Goal: Task Accomplishment & Management: Complete application form

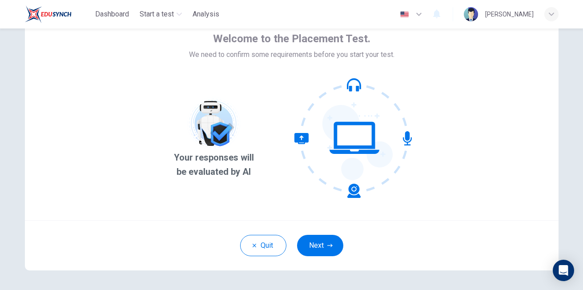
scroll to position [46, 0]
click at [321, 245] on button "Next" at bounding box center [320, 245] width 46 height 21
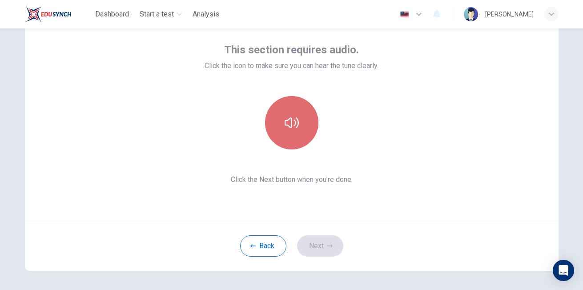
click at [289, 140] on button "button" at bounding box center [291, 122] width 53 height 53
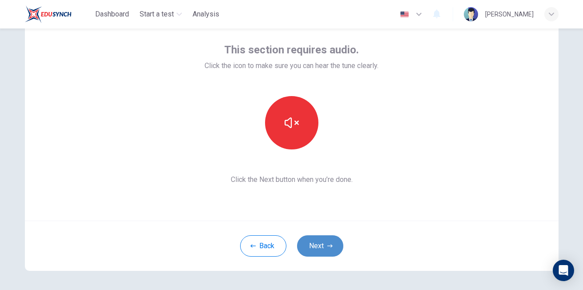
click at [308, 239] on button "Next" at bounding box center [320, 245] width 46 height 21
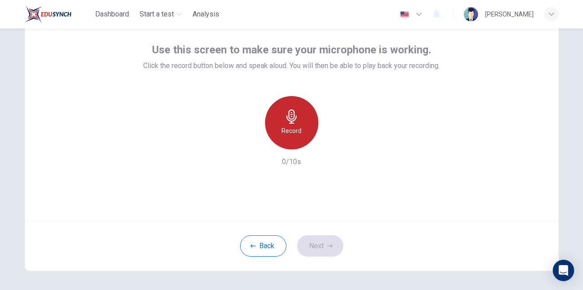
click at [297, 136] on div "Record" at bounding box center [291, 122] width 53 height 53
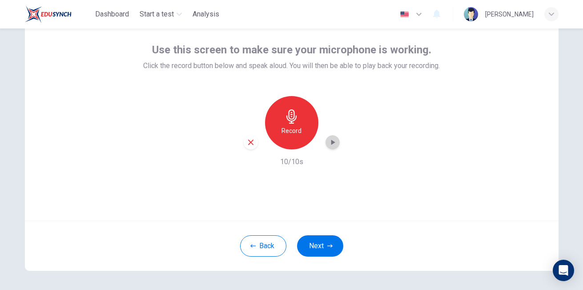
click at [329, 147] on div "button" at bounding box center [332, 142] width 14 height 14
click at [319, 251] on button "Next" at bounding box center [320, 245] width 46 height 21
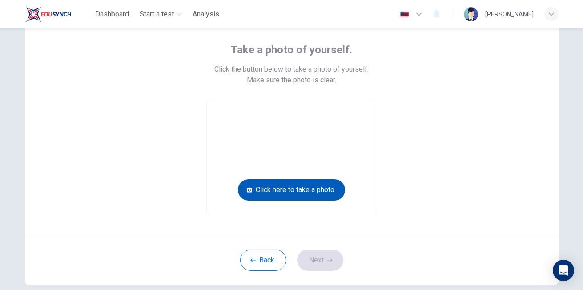
click at [259, 186] on button "Click here to take a photo" at bounding box center [291, 189] width 107 height 21
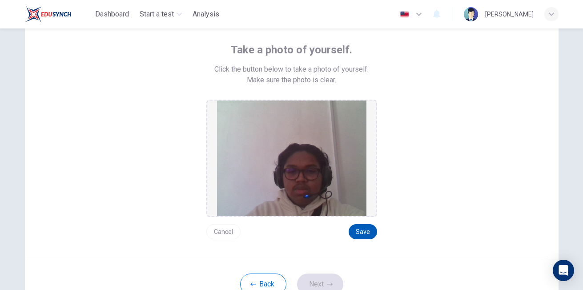
click at [358, 231] on button "Save" at bounding box center [362, 231] width 28 height 15
click at [323, 276] on button "Next" at bounding box center [320, 283] width 46 height 21
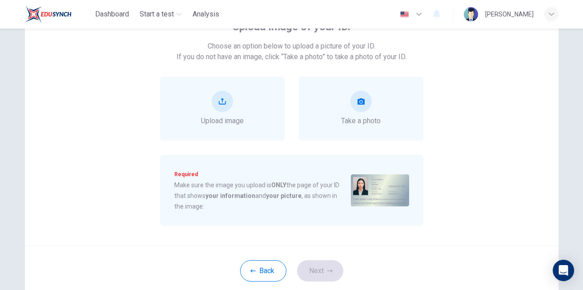
scroll to position [71, 0]
click at [364, 116] on span "Take a photo" at bounding box center [361, 119] width 40 height 11
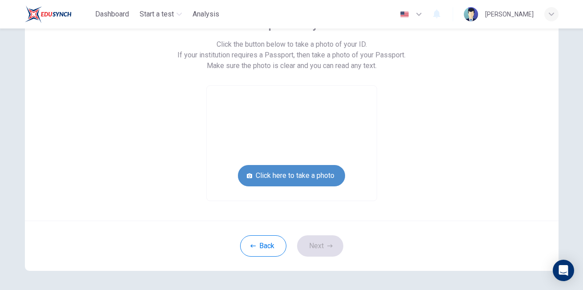
click at [316, 168] on button "Click here to take a photo" at bounding box center [291, 175] width 107 height 21
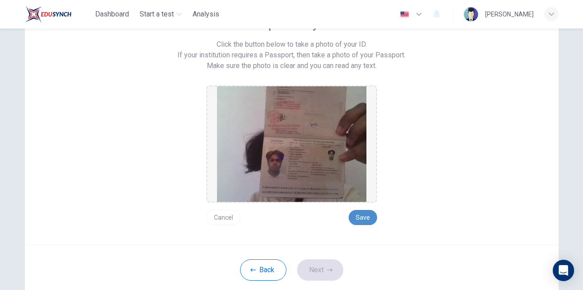
click at [351, 217] on button "Save" at bounding box center [362, 217] width 28 height 15
click at [324, 263] on button "Next" at bounding box center [320, 269] width 46 height 21
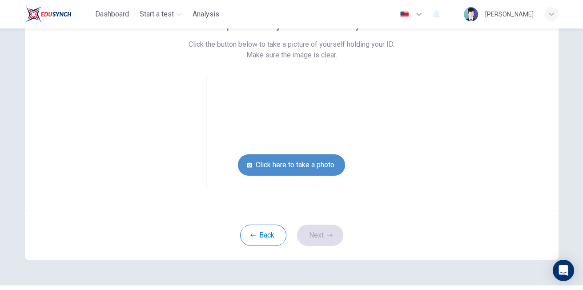
click at [312, 173] on button "Click here to take a photo" at bounding box center [291, 164] width 107 height 21
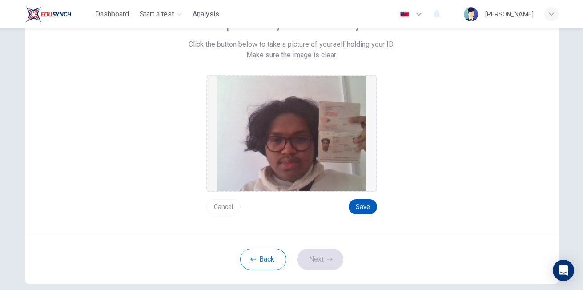
click at [367, 202] on button "Save" at bounding box center [362, 206] width 28 height 15
click at [311, 268] on button "Next" at bounding box center [320, 258] width 46 height 21
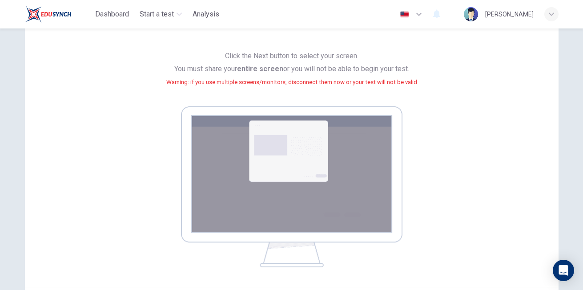
click at [351, 154] on img at bounding box center [291, 186] width 221 height 161
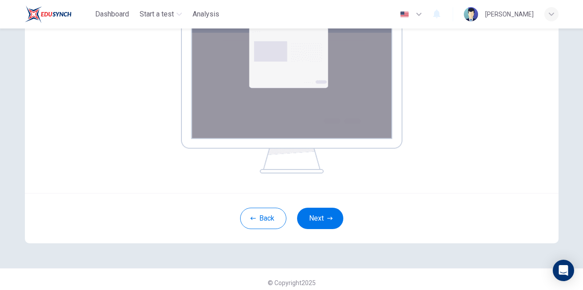
scroll to position [171, 0]
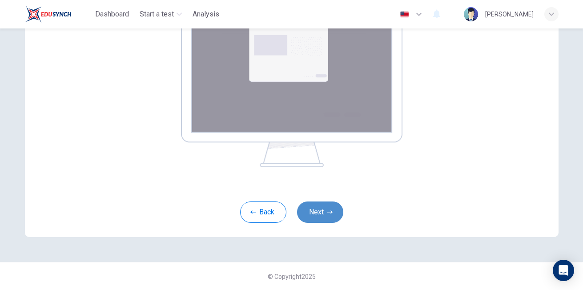
click at [320, 215] on button "Next" at bounding box center [320, 211] width 46 height 21
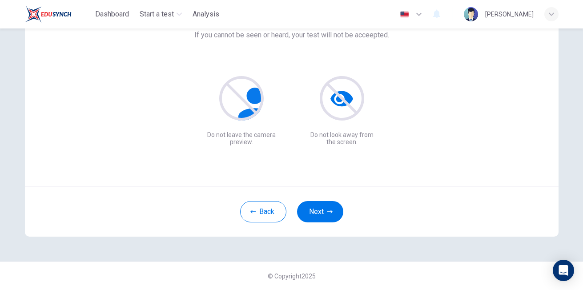
scroll to position [80, 0]
click at [324, 205] on button "Next" at bounding box center [320, 211] width 46 height 21
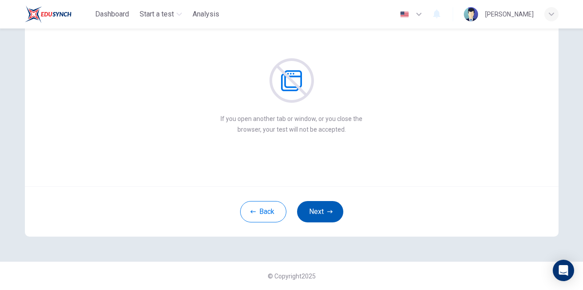
click at [324, 212] on button "Next" at bounding box center [320, 211] width 46 height 21
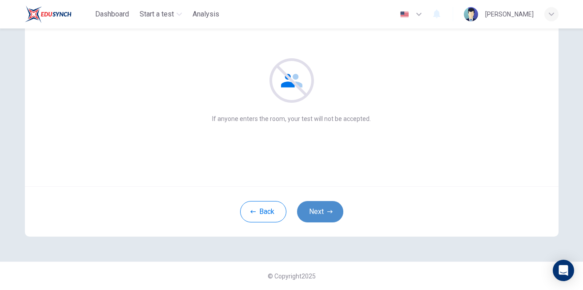
click at [324, 212] on button "Next" at bounding box center [320, 211] width 46 height 21
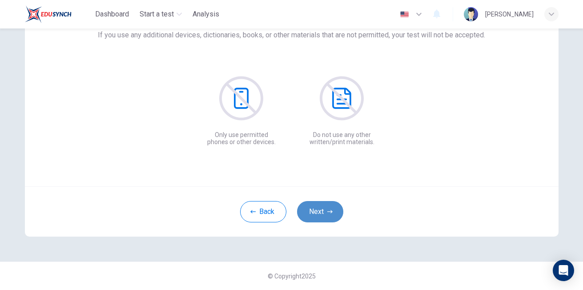
click at [326, 204] on button "Next" at bounding box center [320, 211] width 46 height 21
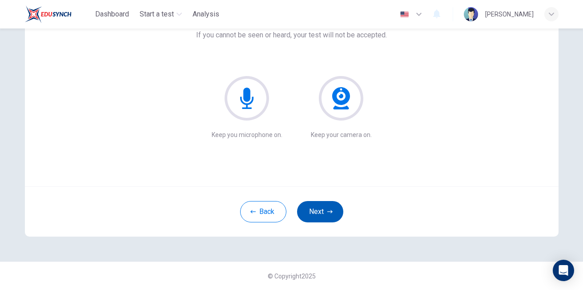
click at [328, 206] on button "Next" at bounding box center [320, 211] width 46 height 21
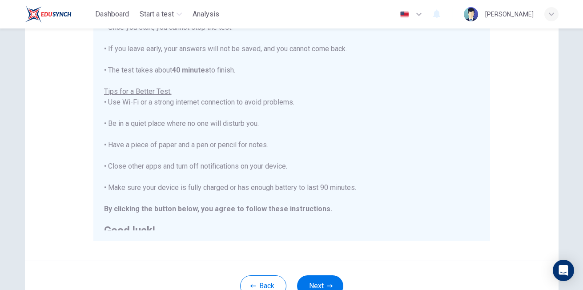
scroll to position [10, 0]
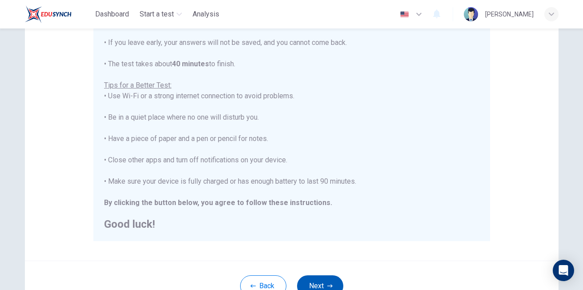
click at [325, 276] on button "Next" at bounding box center [320, 285] width 46 height 21
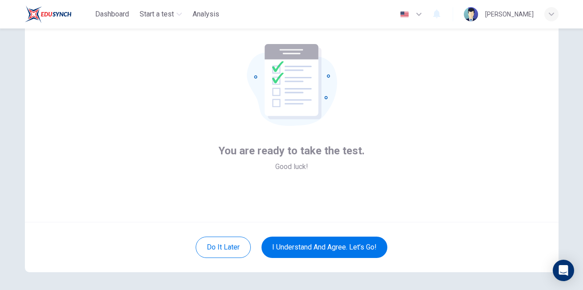
scroll to position [47, 0]
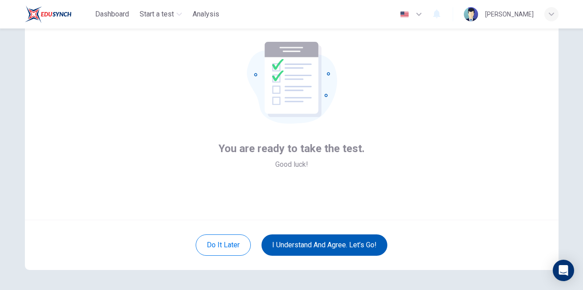
drag, startPoint x: 326, startPoint y: 256, endPoint x: 329, endPoint y: 252, distance: 5.0
click at [329, 252] on div "Do it later I understand and agree. Let’s go!" at bounding box center [291, 245] width 533 height 50
click at [329, 252] on button "I understand and agree. Let’s go!" at bounding box center [324, 244] width 126 height 21
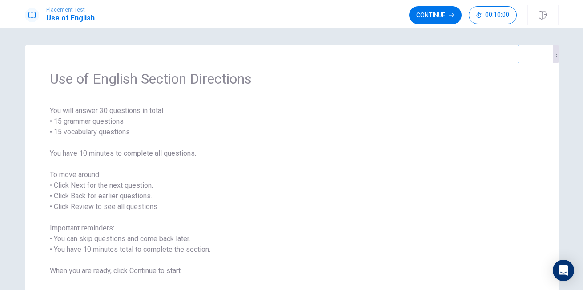
scroll to position [0, 0]
click at [422, 21] on button "Continue" at bounding box center [435, 15] width 52 height 18
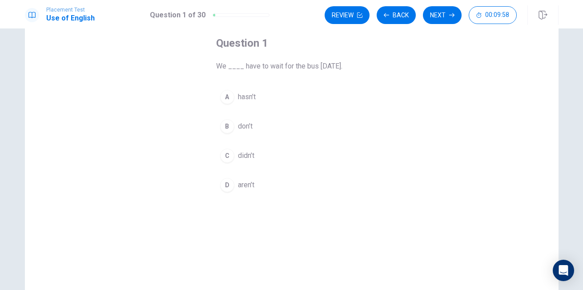
scroll to position [47, 0]
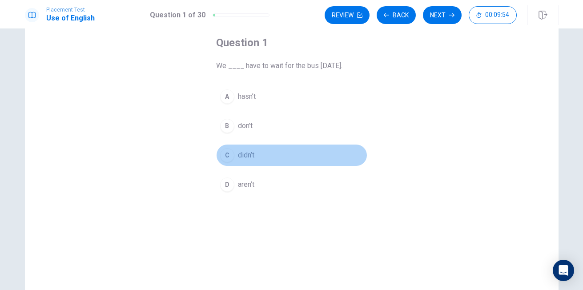
click at [246, 149] on button "C didn’t" at bounding box center [291, 155] width 151 height 22
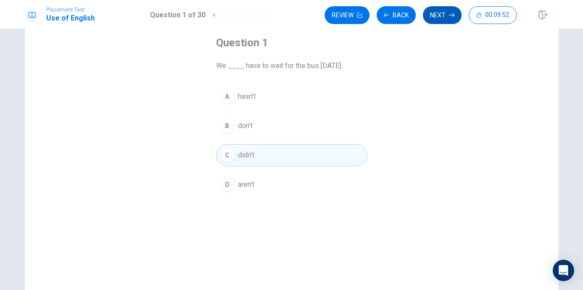
click at [454, 12] on button "Next" at bounding box center [442, 15] width 39 height 18
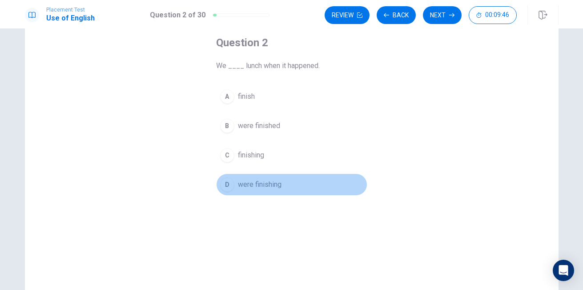
click at [246, 181] on span "were finishing" at bounding box center [260, 184] width 44 height 11
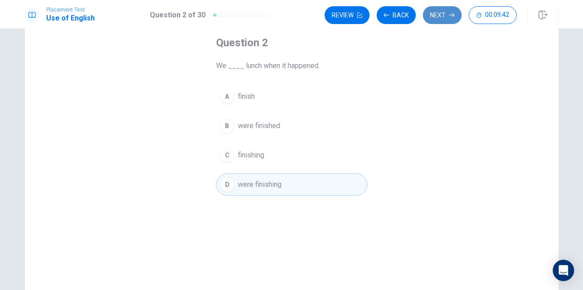
click at [433, 22] on button "Next" at bounding box center [442, 15] width 39 height 18
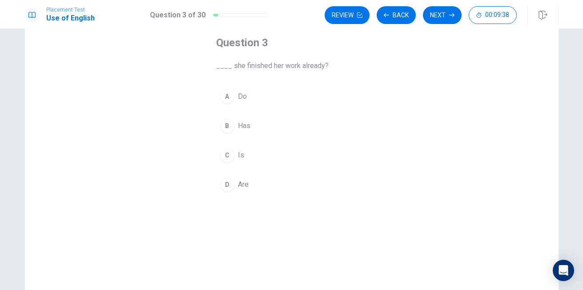
click at [252, 122] on button "B Has" at bounding box center [291, 126] width 151 height 22
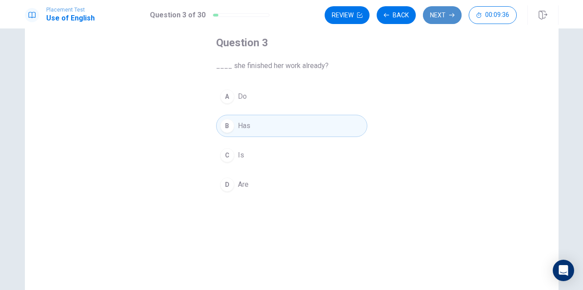
click at [449, 11] on button "Next" at bounding box center [442, 15] width 39 height 18
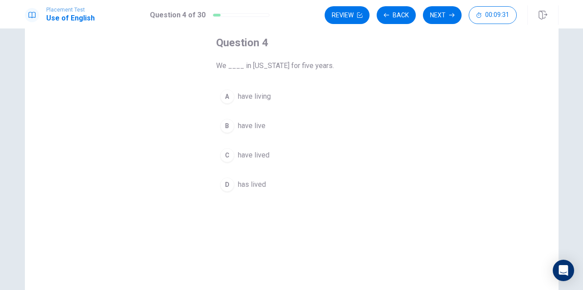
click at [255, 150] on span "have lived" at bounding box center [254, 155] width 32 height 11
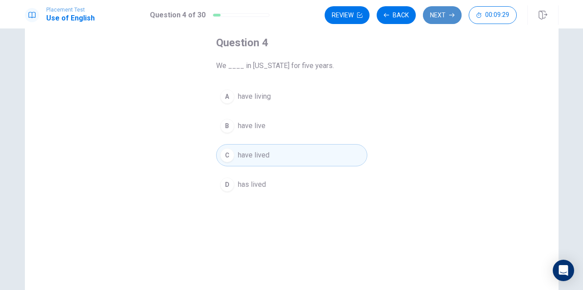
click at [451, 11] on button "Next" at bounding box center [442, 15] width 39 height 18
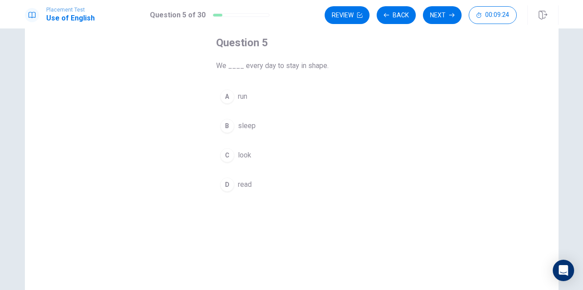
click at [248, 95] on button "A run" at bounding box center [291, 96] width 151 height 22
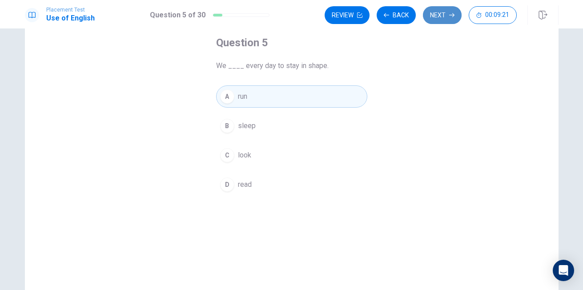
click at [434, 17] on button "Next" at bounding box center [442, 15] width 39 height 18
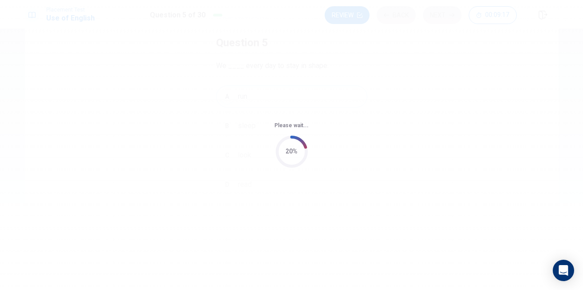
scroll to position [0, 0]
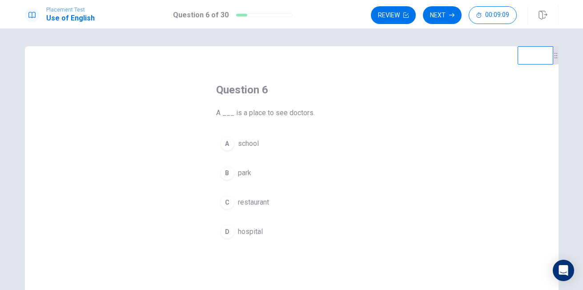
click at [248, 232] on span "hospital" at bounding box center [250, 231] width 25 height 11
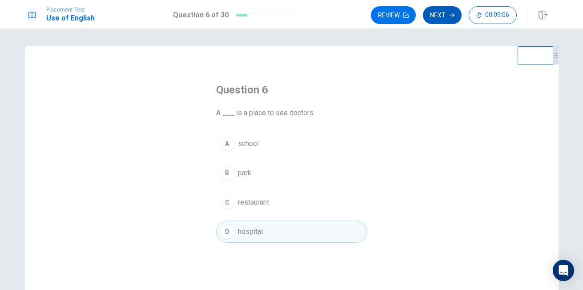
click at [445, 20] on button "Next" at bounding box center [442, 15] width 39 height 18
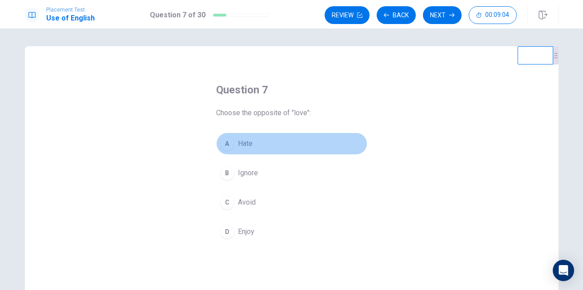
click at [260, 145] on button "A Hate" at bounding box center [291, 143] width 151 height 22
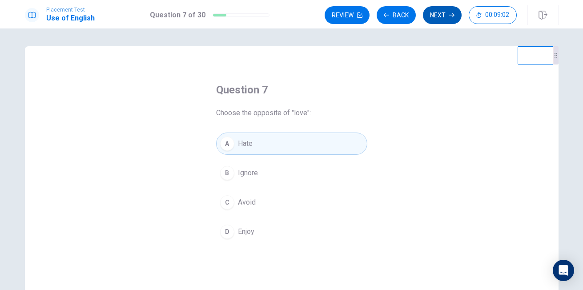
click at [439, 16] on button "Next" at bounding box center [442, 15] width 39 height 18
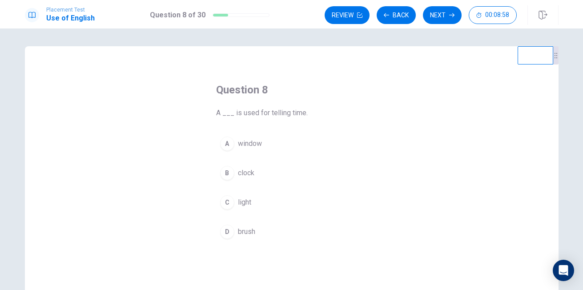
click at [252, 170] on span "clock" at bounding box center [246, 173] width 16 height 11
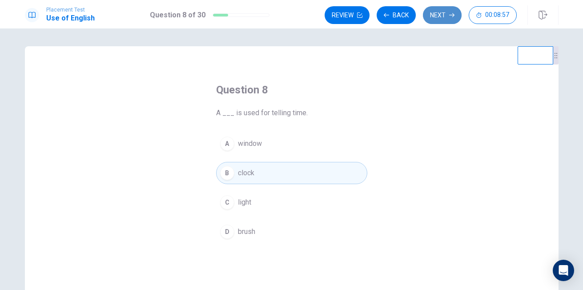
click at [444, 21] on button "Next" at bounding box center [442, 15] width 39 height 18
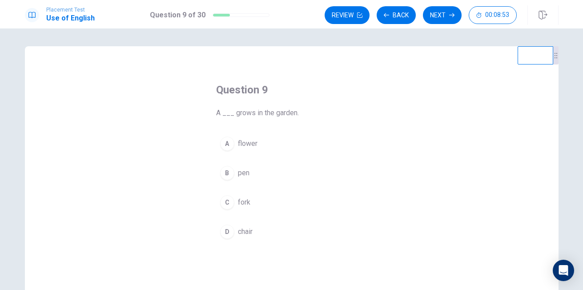
click at [250, 138] on button "A flower" at bounding box center [291, 143] width 151 height 22
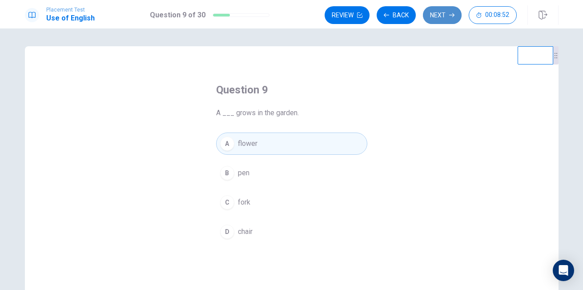
click at [446, 11] on button "Next" at bounding box center [442, 15] width 39 height 18
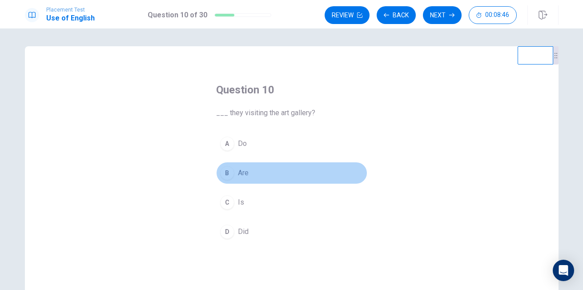
click at [239, 167] on button "B Are" at bounding box center [291, 173] width 151 height 22
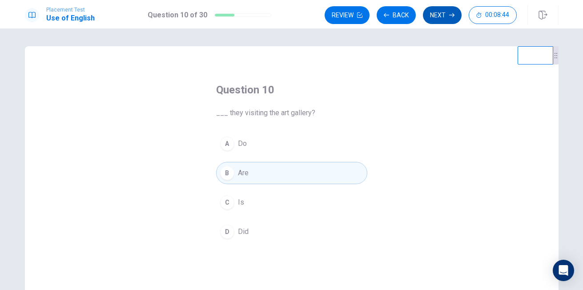
click at [437, 20] on button "Next" at bounding box center [442, 15] width 39 height 18
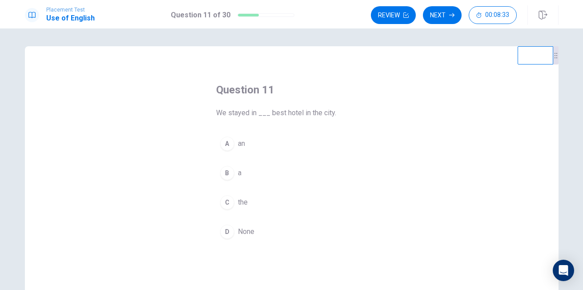
click at [239, 200] on span "the" at bounding box center [243, 202] width 10 height 11
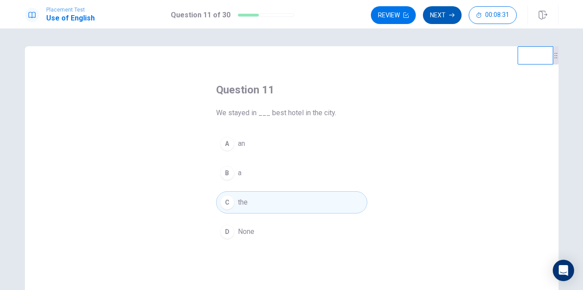
click at [444, 13] on button "Next" at bounding box center [442, 15] width 39 height 18
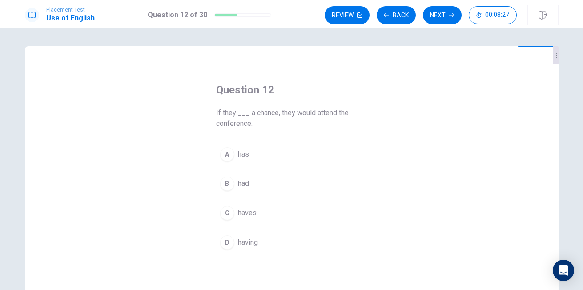
click at [240, 178] on button "B had" at bounding box center [291, 183] width 151 height 22
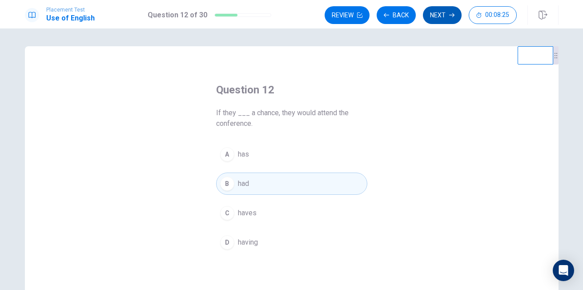
click at [432, 23] on button "Next" at bounding box center [442, 15] width 39 height 18
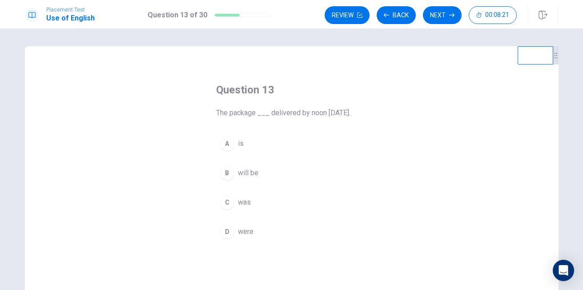
click at [242, 169] on span "will be" at bounding box center [248, 173] width 20 height 11
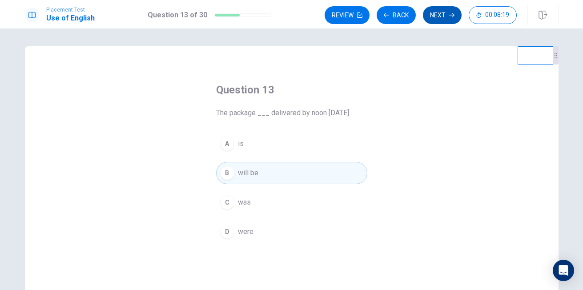
click at [431, 20] on button "Next" at bounding box center [442, 15] width 39 height 18
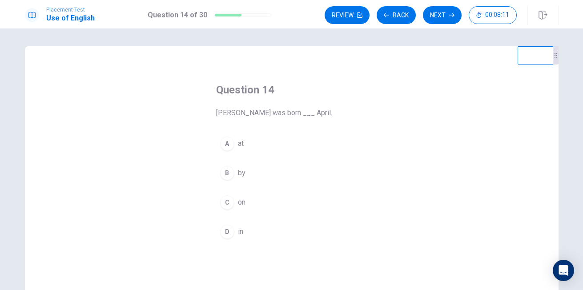
click at [237, 224] on button "D in" at bounding box center [291, 231] width 151 height 22
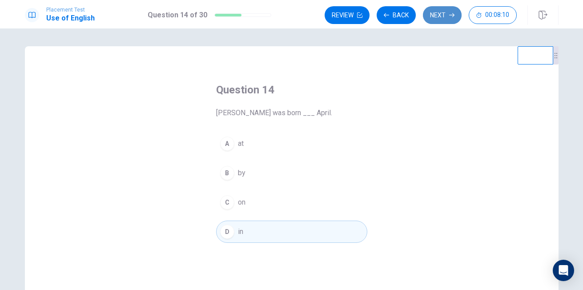
click at [438, 10] on button "Next" at bounding box center [442, 15] width 39 height 18
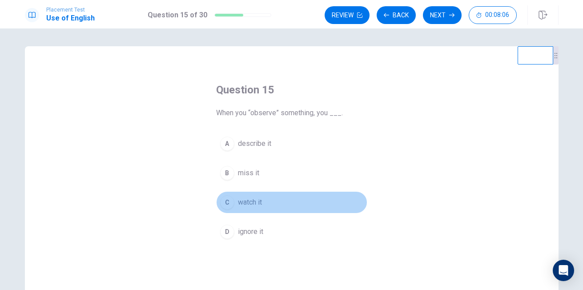
click at [242, 196] on button "C watch it" at bounding box center [291, 202] width 151 height 22
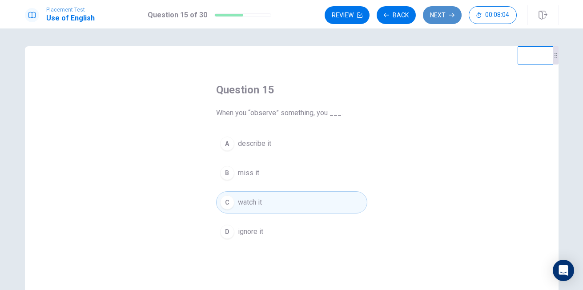
click at [436, 24] on button "Next" at bounding box center [442, 15] width 39 height 18
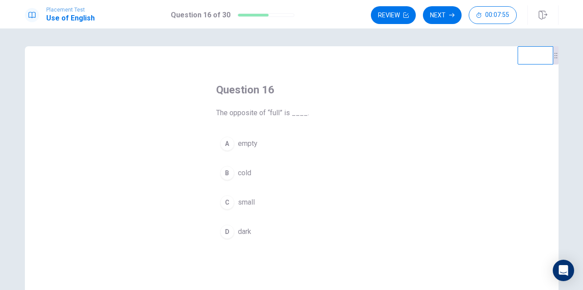
click at [239, 140] on span "empty" at bounding box center [248, 143] width 20 height 11
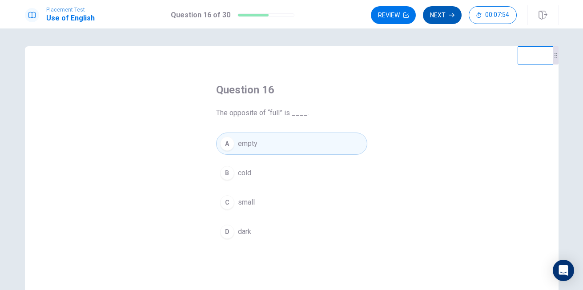
click at [446, 15] on button "Next" at bounding box center [442, 15] width 39 height 18
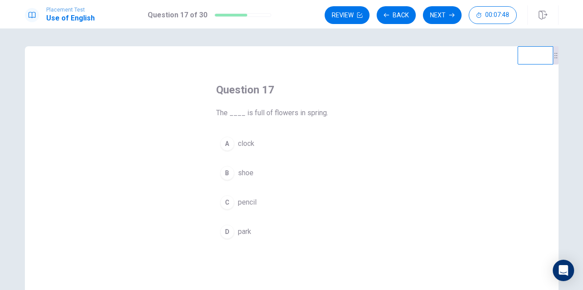
click at [242, 226] on span "park" at bounding box center [244, 231] width 13 height 11
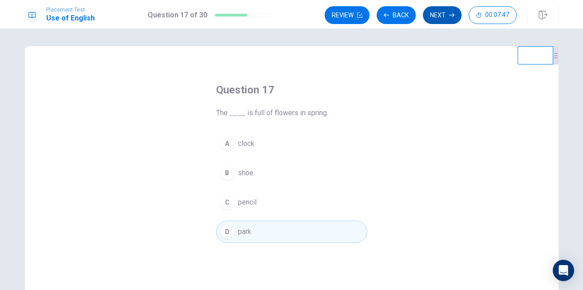
click at [445, 8] on button "Next" at bounding box center [442, 15] width 39 height 18
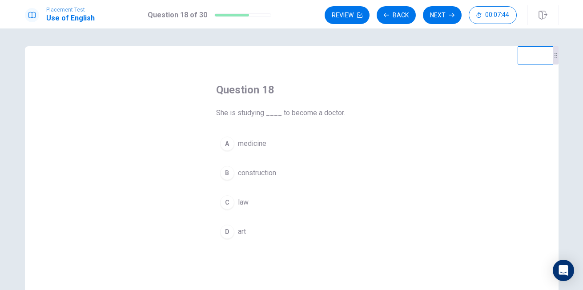
click at [256, 143] on span "medicine" at bounding box center [252, 143] width 28 height 11
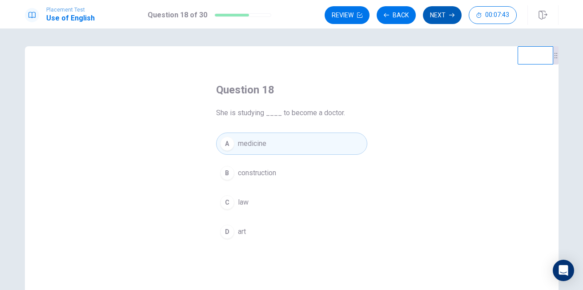
click at [435, 17] on button "Next" at bounding box center [442, 15] width 39 height 18
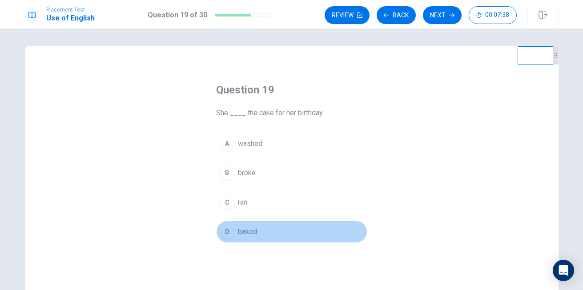
click at [240, 228] on span "baked" at bounding box center [247, 231] width 19 height 11
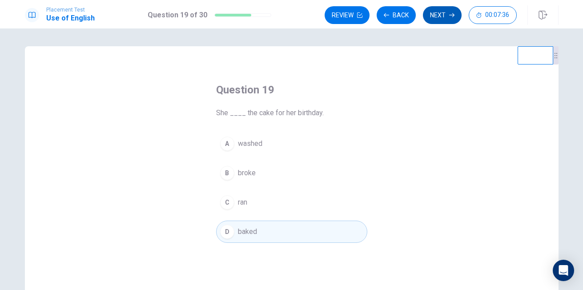
click at [440, 21] on button "Next" at bounding box center [442, 15] width 39 height 18
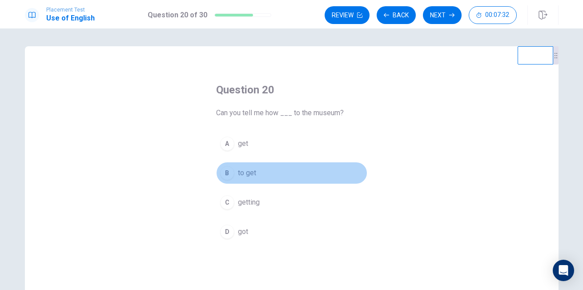
click at [249, 172] on span "to get" at bounding box center [247, 173] width 18 height 11
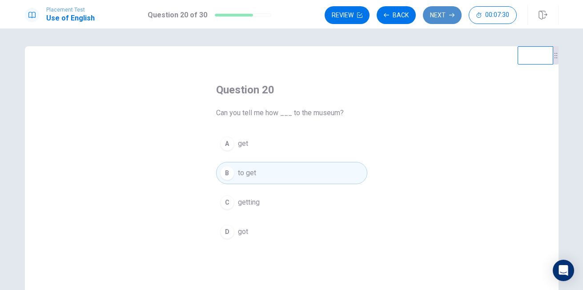
click at [434, 23] on button "Next" at bounding box center [442, 15] width 39 height 18
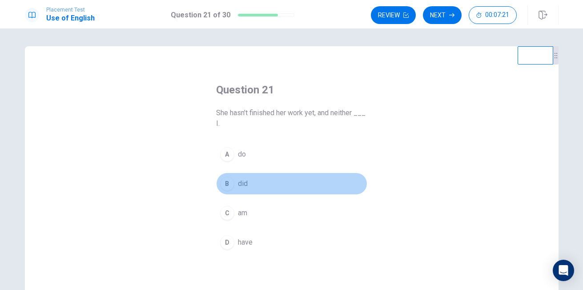
click at [245, 178] on button "B did" at bounding box center [291, 183] width 151 height 22
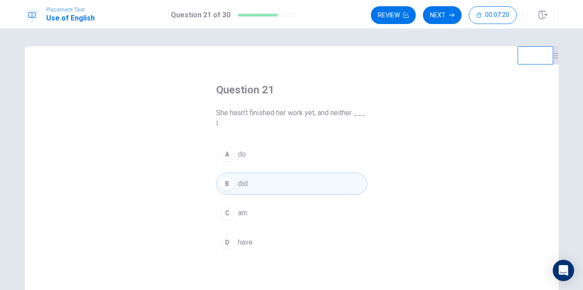
click at [247, 236] on button "D have" at bounding box center [291, 242] width 151 height 22
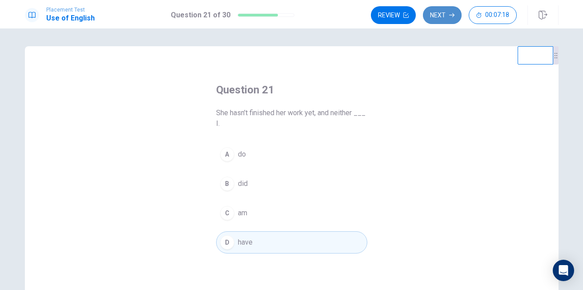
click at [444, 20] on button "Next" at bounding box center [442, 15] width 39 height 18
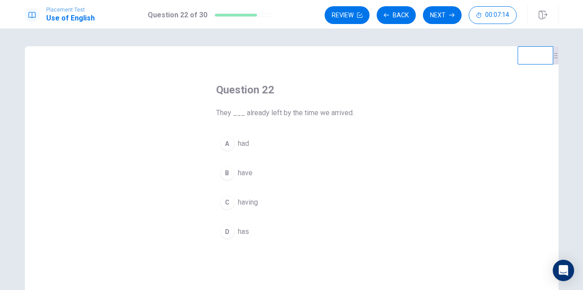
click at [246, 149] on button "A had" at bounding box center [291, 143] width 151 height 22
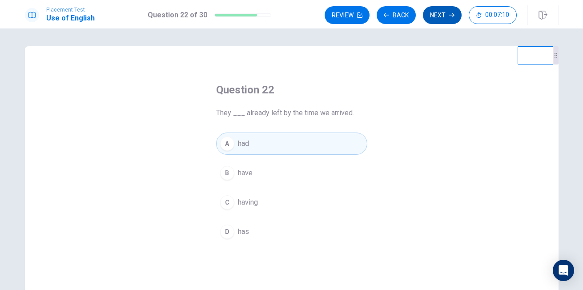
click at [433, 19] on button "Next" at bounding box center [442, 15] width 39 height 18
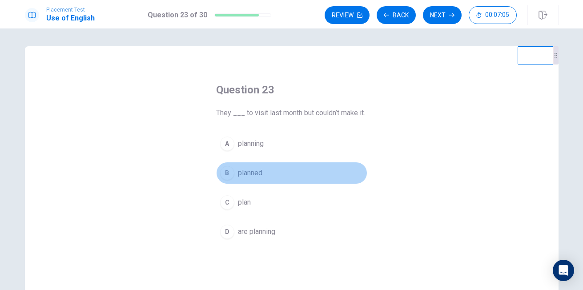
click at [256, 165] on button "B planned" at bounding box center [291, 173] width 151 height 22
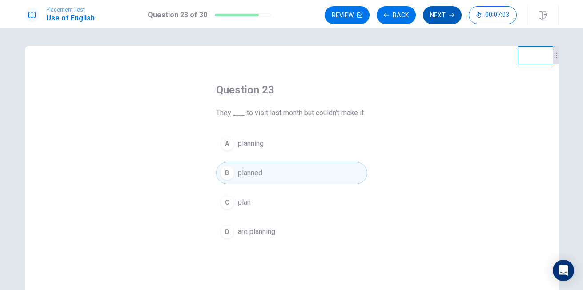
click at [434, 21] on button "Next" at bounding box center [442, 15] width 39 height 18
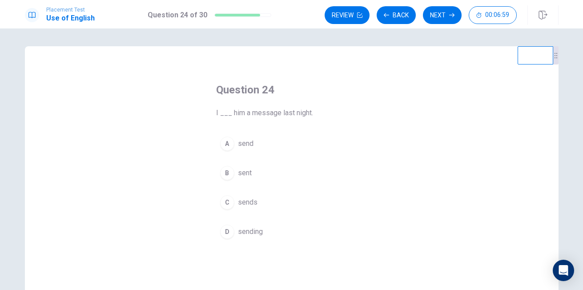
click at [244, 166] on button "B sent" at bounding box center [291, 173] width 151 height 22
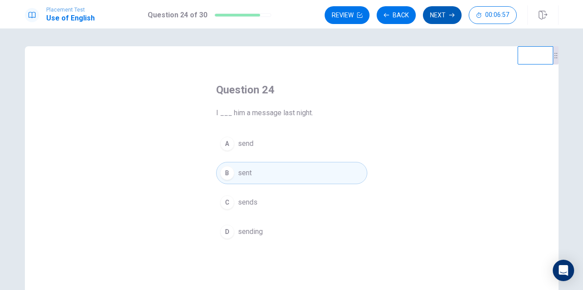
click at [430, 20] on button "Next" at bounding box center [442, 15] width 39 height 18
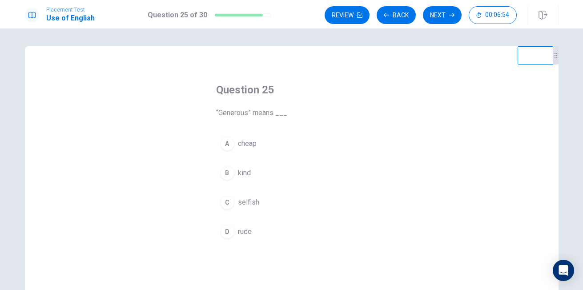
click at [250, 170] on button "B kind" at bounding box center [291, 173] width 151 height 22
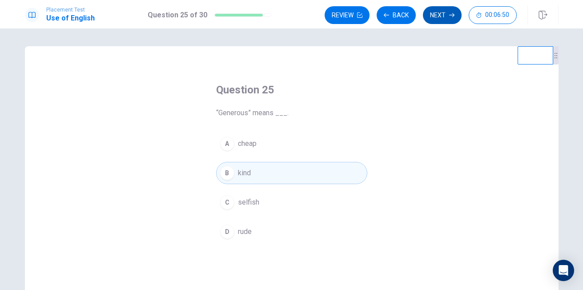
click at [432, 21] on button "Next" at bounding box center [442, 15] width 39 height 18
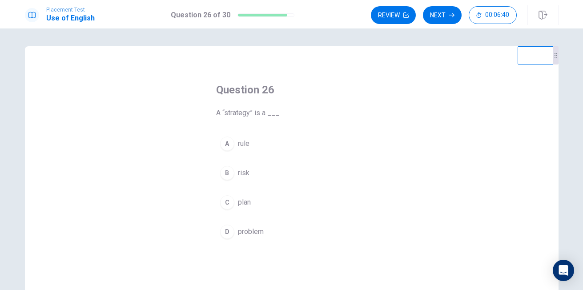
click at [238, 204] on span "plan" at bounding box center [244, 202] width 13 height 11
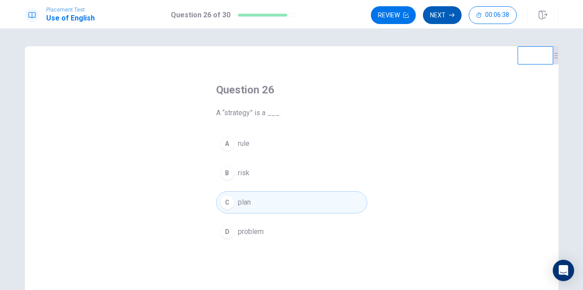
click at [440, 12] on button "Next" at bounding box center [442, 15] width 39 height 18
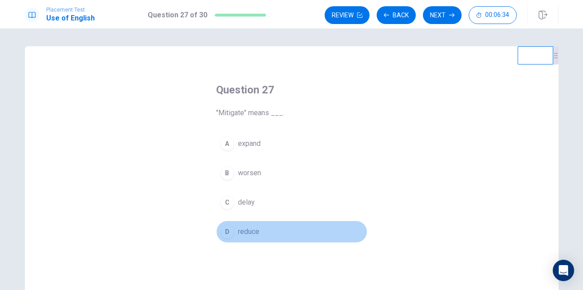
click at [241, 231] on span "reduce" at bounding box center [248, 231] width 21 height 11
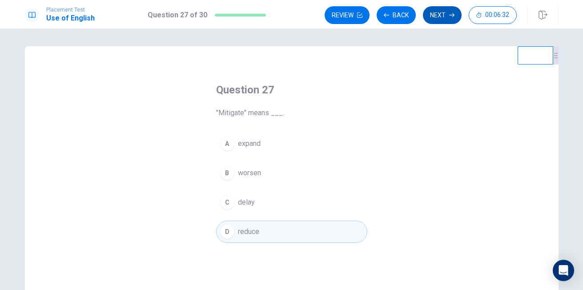
click at [453, 18] on button "Next" at bounding box center [442, 15] width 39 height 18
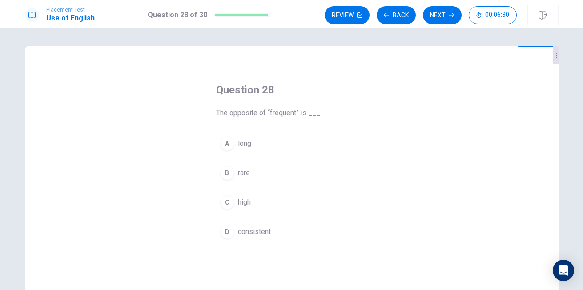
click at [242, 166] on button "B rare" at bounding box center [291, 173] width 151 height 22
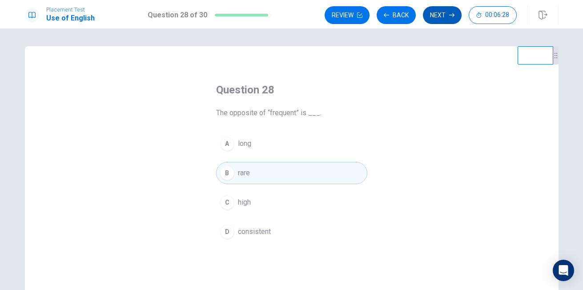
click at [438, 20] on button "Next" at bounding box center [442, 15] width 39 height 18
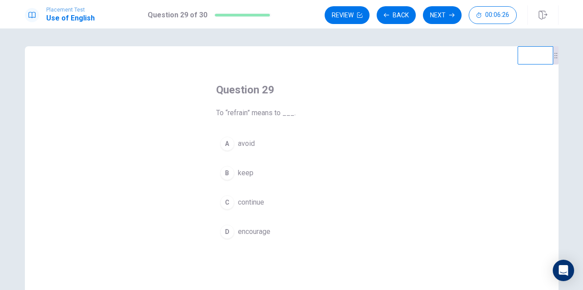
click at [258, 145] on button "A avoid" at bounding box center [291, 143] width 151 height 22
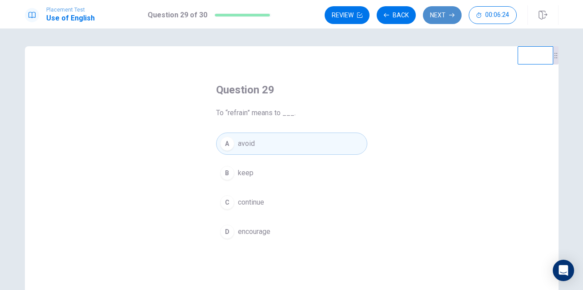
click at [436, 22] on button "Next" at bounding box center [442, 15] width 39 height 18
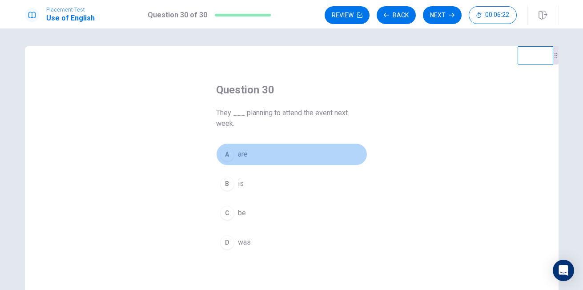
click at [256, 160] on button "A are" at bounding box center [291, 154] width 151 height 22
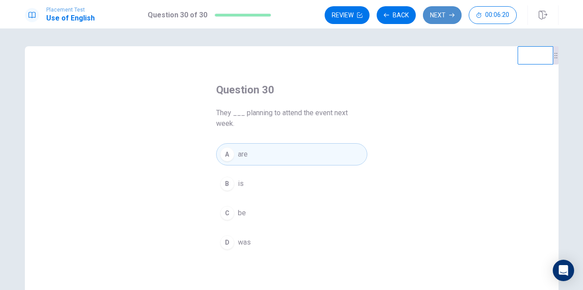
click at [436, 21] on button "Next" at bounding box center [442, 15] width 39 height 18
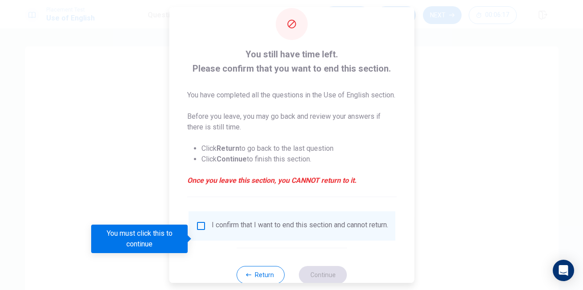
scroll to position [18, 0]
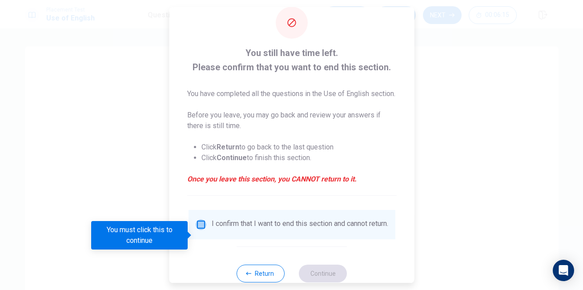
click at [198, 230] on input "You must click this to continue" at bounding box center [200, 224] width 11 height 11
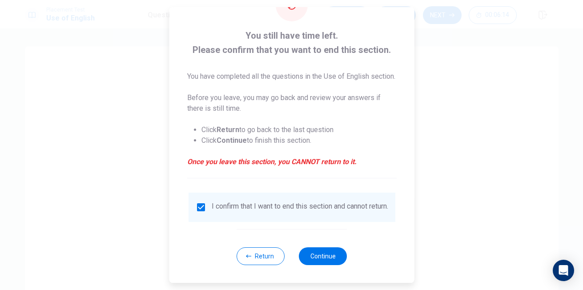
scroll to position [52, 0]
click at [271, 254] on button "Return" at bounding box center [260, 256] width 48 height 18
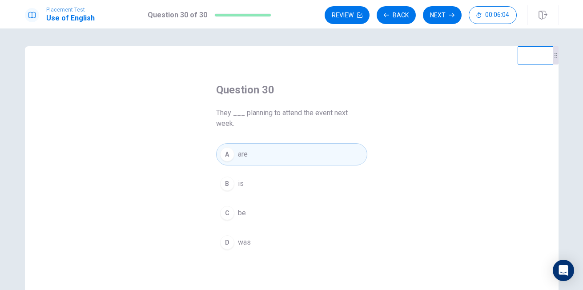
click at [307, 148] on button "A are" at bounding box center [291, 154] width 151 height 22
click at [365, 16] on button "Review" at bounding box center [346, 15] width 45 height 18
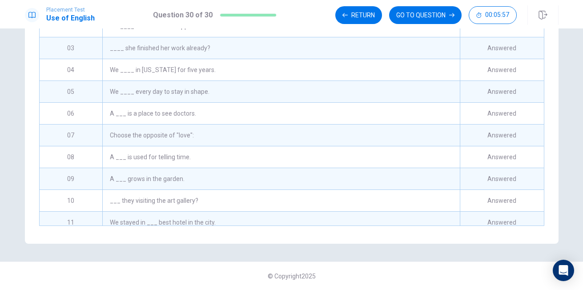
scroll to position [0, 0]
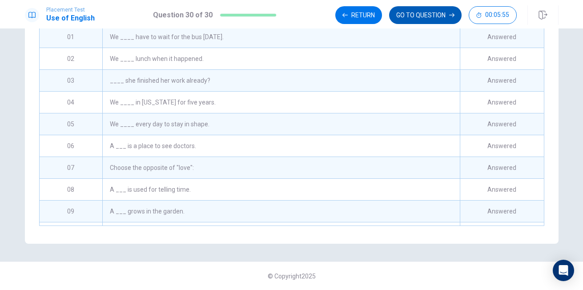
click at [409, 20] on button "GO TO QUESTION" at bounding box center [425, 15] width 72 height 18
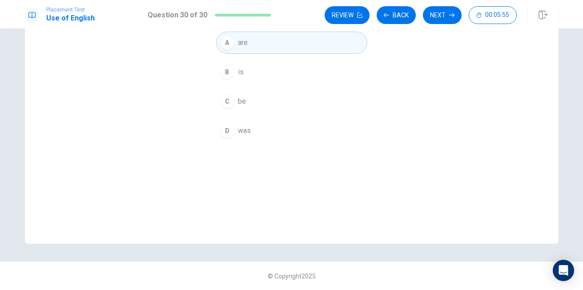
scroll to position [112, 0]
click at [332, 45] on button "A are" at bounding box center [291, 43] width 151 height 22
click at [437, 11] on button "Next" at bounding box center [442, 15] width 39 height 18
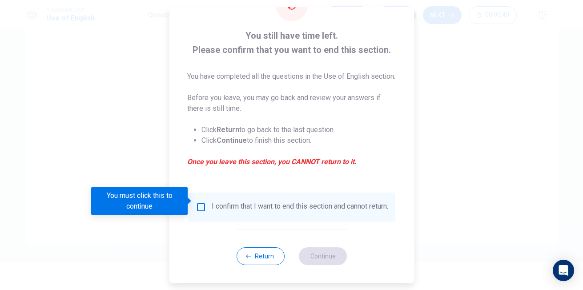
scroll to position [52, 0]
click at [217, 204] on div "I confirm that I want to end this section and cannot return." at bounding box center [299, 207] width 176 height 11
click at [202, 203] on input "You must click this to continue" at bounding box center [200, 207] width 11 height 11
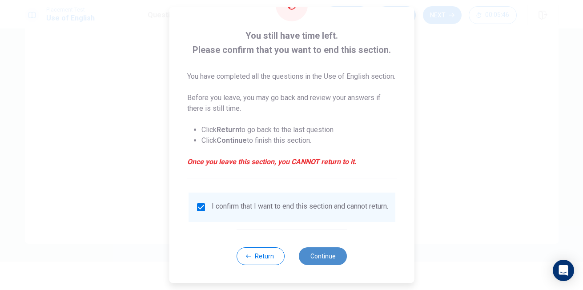
click at [326, 262] on button "Continue" at bounding box center [323, 256] width 48 height 18
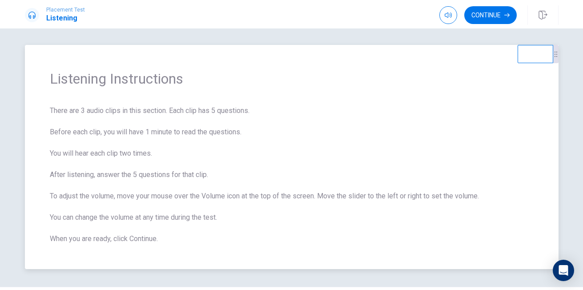
scroll to position [1, 0]
click at [487, 19] on button "Continue" at bounding box center [490, 15] width 52 height 18
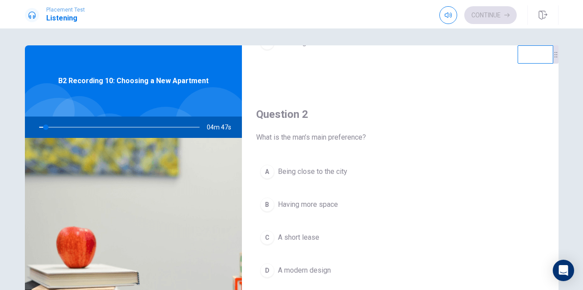
scroll to position [192, 0]
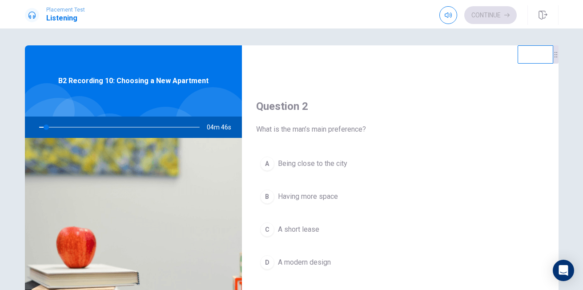
drag, startPoint x: 377, startPoint y: 100, endPoint x: 380, endPoint y: 83, distance: 17.3
click at [380, 83] on div "Question 2 What is the man’s main preference? A Being close to the city B Havin…" at bounding box center [400, 195] width 316 height 228
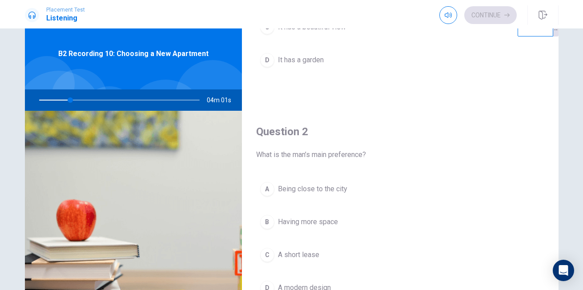
scroll to position [129, 0]
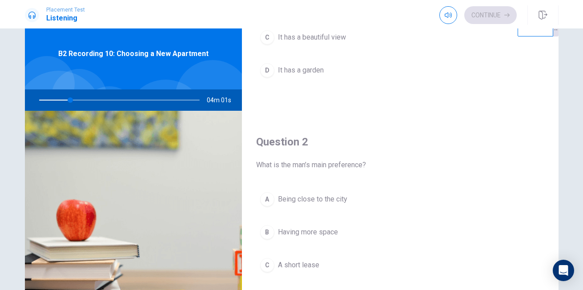
click at [351, 156] on div "Question 2 What is the man’s main preference?" at bounding box center [400, 153] width 288 height 36
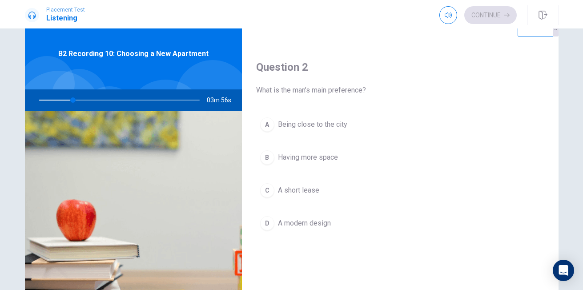
scroll to position [203, 0]
click at [342, 153] on button "B Having more space" at bounding box center [400, 158] width 288 height 22
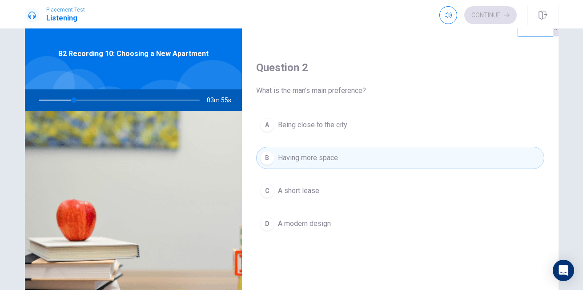
click at [342, 153] on button "B Having more space" at bounding box center [400, 158] width 288 height 22
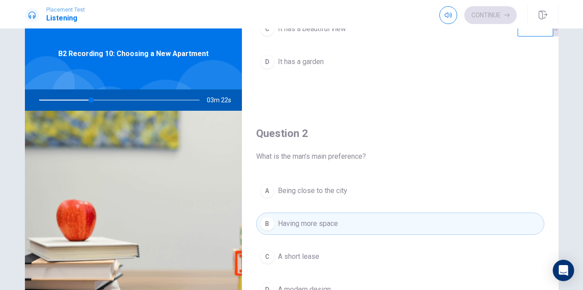
scroll to position [160, 0]
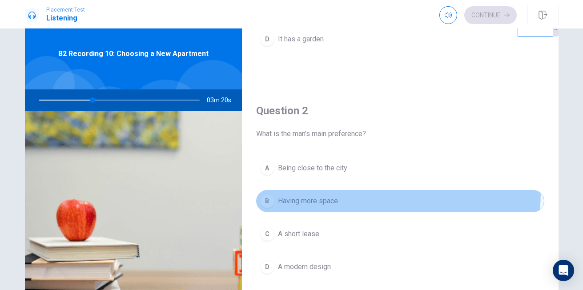
click at [319, 191] on button "B Having more space" at bounding box center [400, 201] width 288 height 22
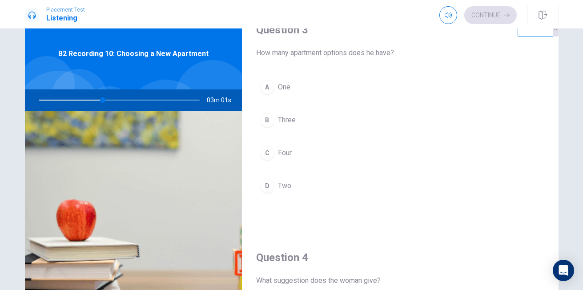
scroll to position [529, 0]
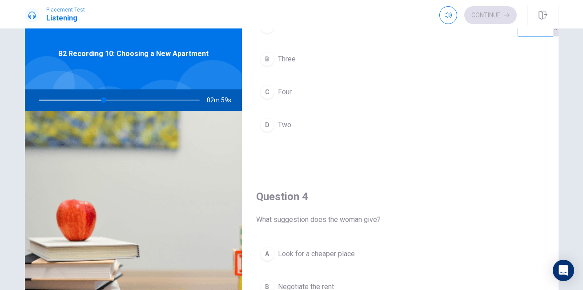
click at [331, 287] on span "Negotiate the rent" at bounding box center [306, 286] width 56 height 11
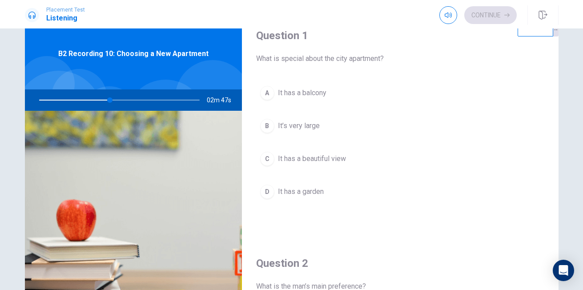
scroll to position [0, 0]
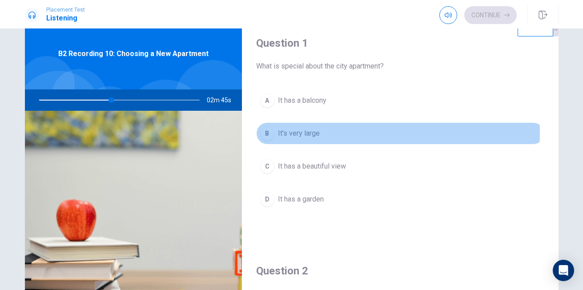
click at [329, 132] on button "B It’s very large" at bounding box center [400, 133] width 288 height 22
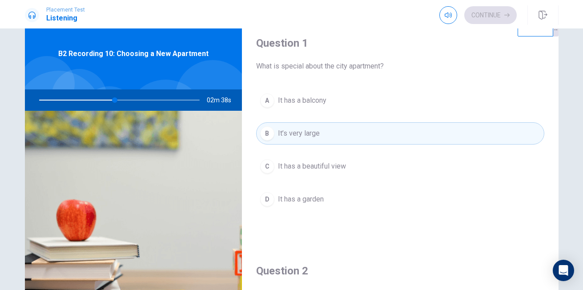
click at [324, 223] on div "A It has a balcony B It’s very large C It has a beautiful view D It has a garden" at bounding box center [400, 158] width 288 height 139
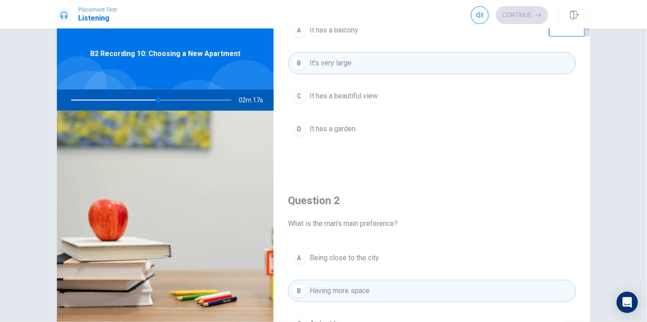
scroll to position [70, 0]
click at [396, 40] on button "A It has a balcony" at bounding box center [432, 31] width 288 height 22
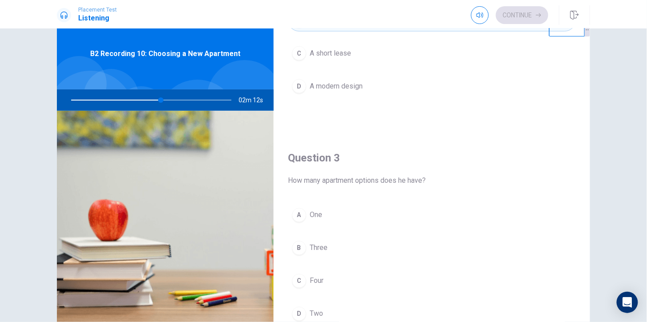
scroll to position [344, 0]
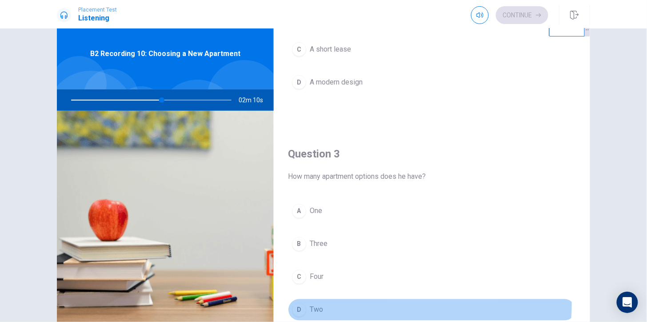
click at [321, 289] on button "D Two" at bounding box center [432, 310] width 288 height 22
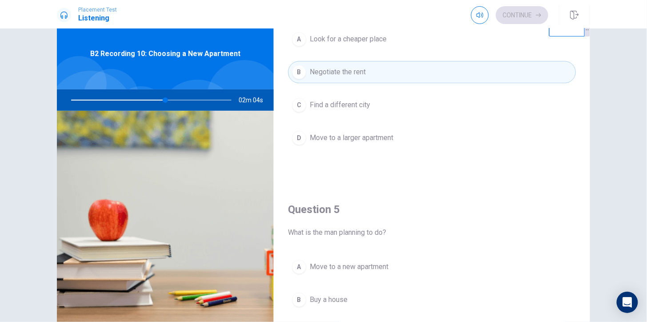
scroll to position [794, 0]
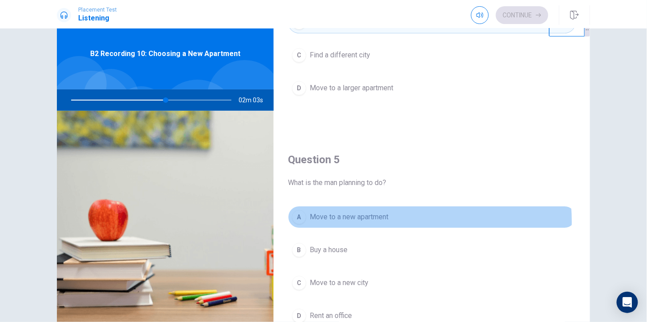
click at [391, 222] on button "A Move to a new apartment" at bounding box center [432, 217] width 288 height 22
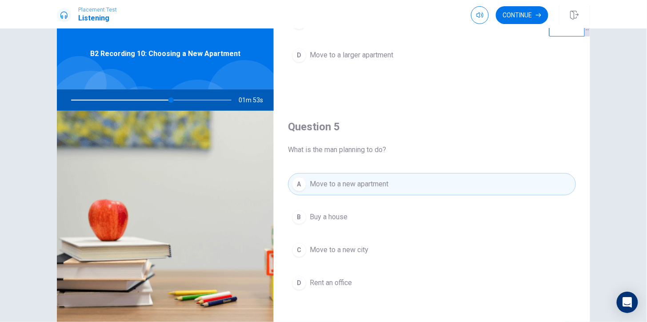
scroll to position [830, 0]
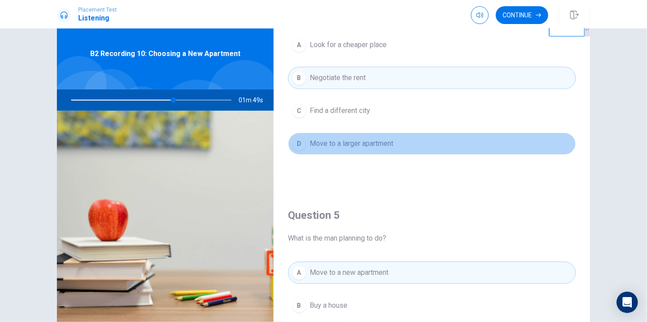
click at [524, 139] on button "D Move to a larger apartment" at bounding box center [432, 143] width 288 height 22
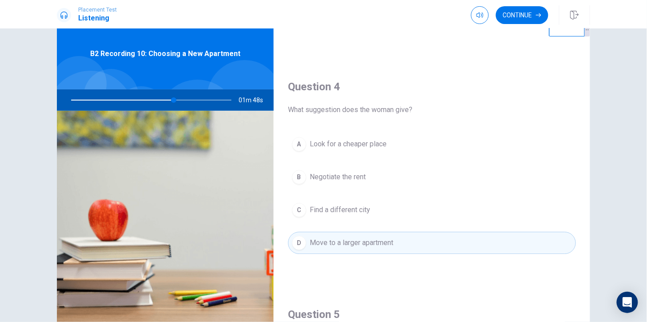
scroll to position [635, 0]
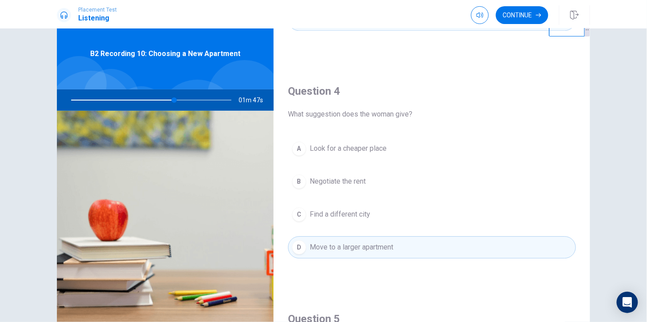
click at [445, 181] on button "B Negotiate the rent" at bounding box center [432, 181] width 288 height 22
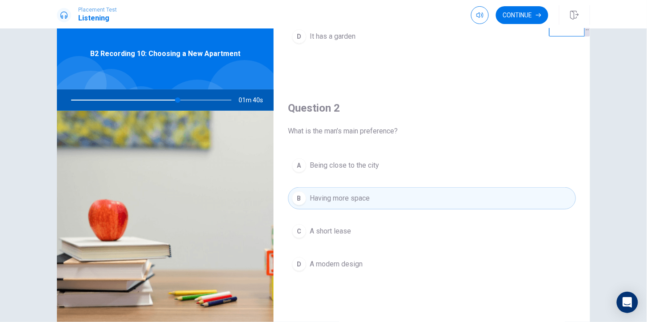
scroll to position [0, 0]
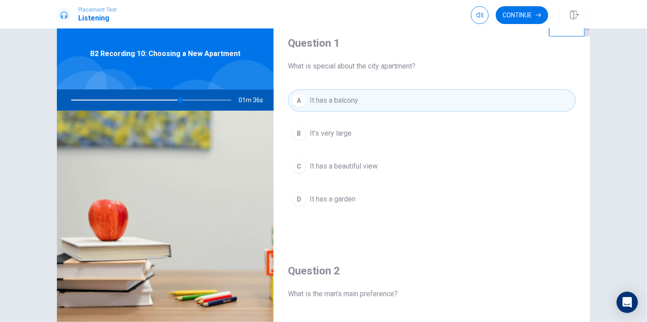
click at [412, 169] on button "C It has a beautiful view" at bounding box center [432, 166] width 288 height 22
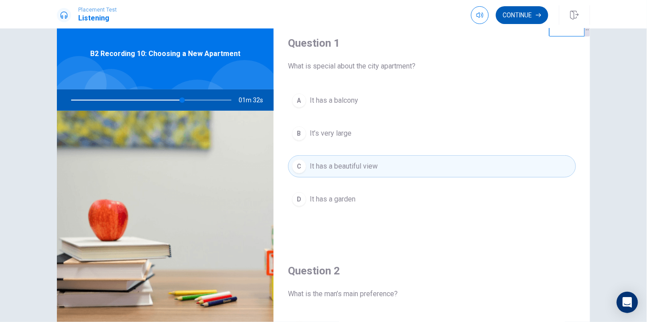
click at [517, 21] on button "Continue" at bounding box center [522, 15] width 52 height 18
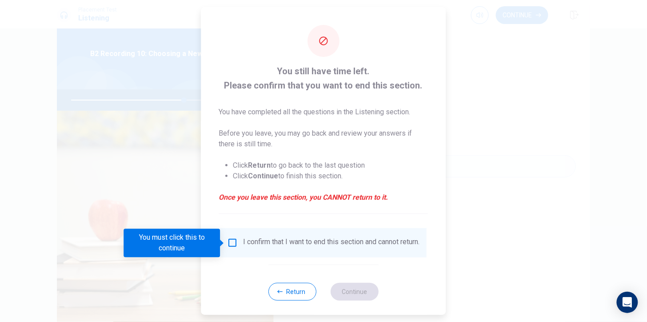
click at [261, 245] on div "I confirm that I want to end this section and cannot return." at bounding box center [332, 242] width 176 height 11
click at [234, 241] on input "You must click this to continue" at bounding box center [233, 242] width 11 height 11
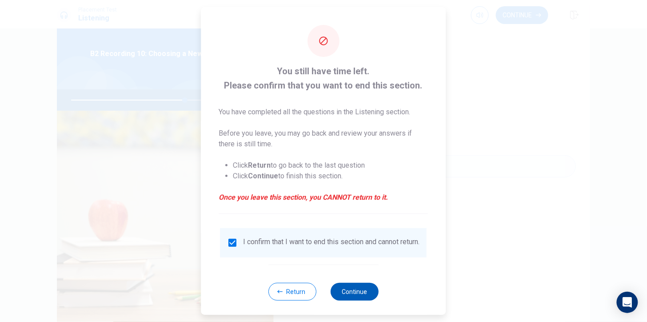
click at [350, 289] on button "Continue" at bounding box center [355, 292] width 48 height 18
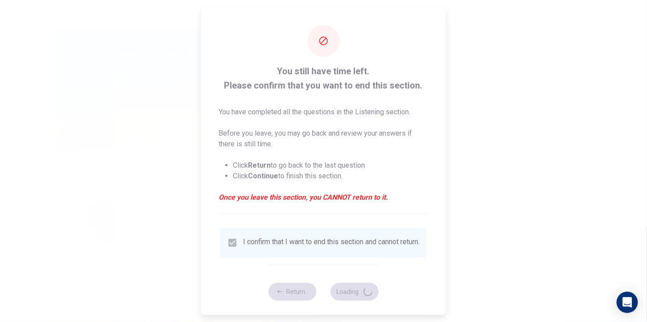
type input "72"
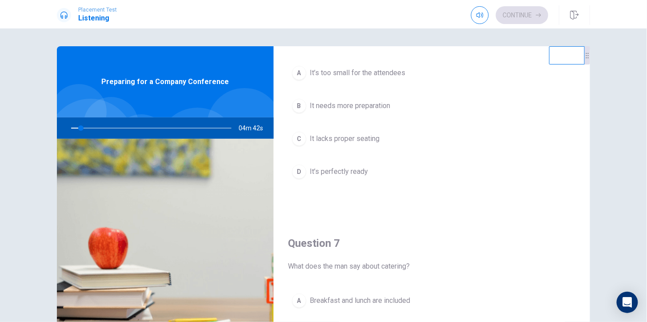
scroll to position [72, 0]
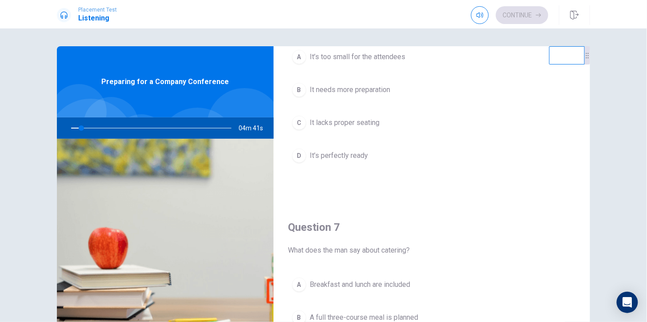
drag, startPoint x: 512, startPoint y: 234, endPoint x: 514, endPoint y: 216, distance: 18.0
click at [514, 216] on div "Question 7 What does the man say about catering? A Breakfast and lunch are incl…" at bounding box center [432, 316] width 316 height 228
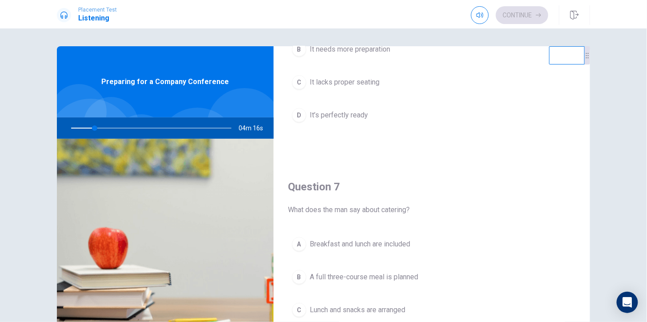
scroll to position [0, 0]
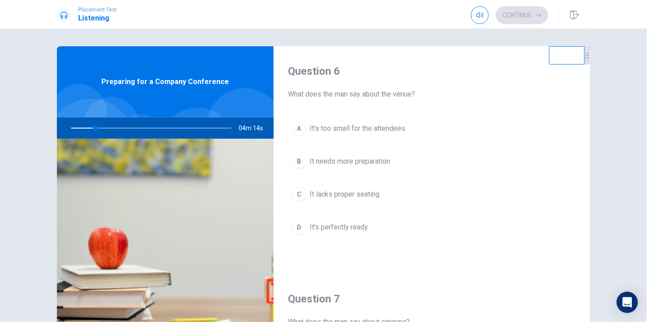
click at [530, 202] on button "C It lacks proper seating" at bounding box center [432, 194] width 288 height 22
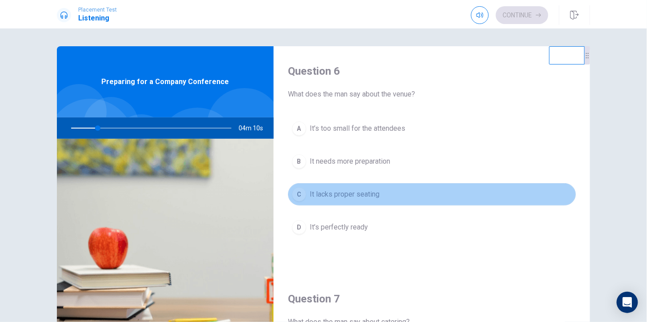
click at [457, 201] on button "C It lacks proper seating" at bounding box center [432, 194] width 288 height 22
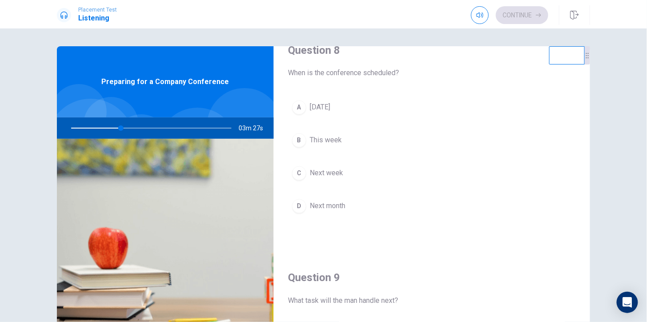
scroll to position [479, 0]
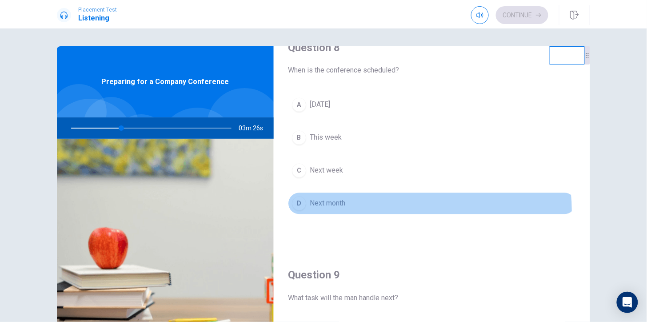
click at [394, 211] on button "D Next month" at bounding box center [432, 203] width 288 height 22
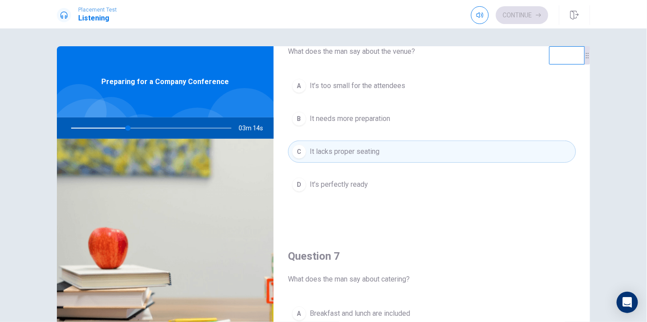
scroll to position [43, 0]
click at [432, 194] on button "D It’s perfectly ready" at bounding box center [432, 184] width 288 height 22
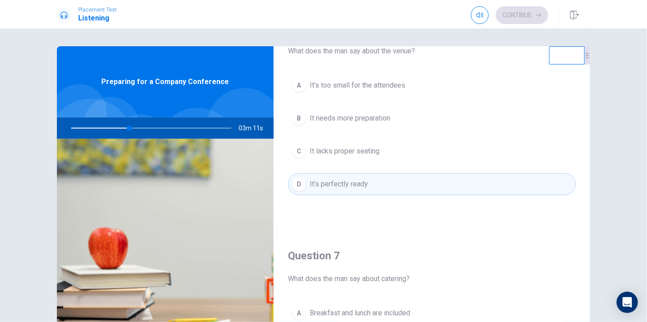
drag, startPoint x: 458, startPoint y: 167, endPoint x: 468, endPoint y: 125, distance: 42.9
click at [468, 125] on div "Question 6 What does the man say about the venue? A It’s too small for the atte…" at bounding box center [432, 117] width 316 height 228
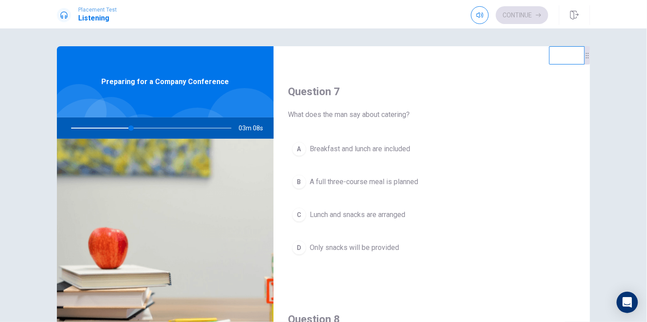
scroll to position [208, 0]
click at [422, 220] on button "C Lunch and snacks are arranged" at bounding box center [432, 214] width 288 height 22
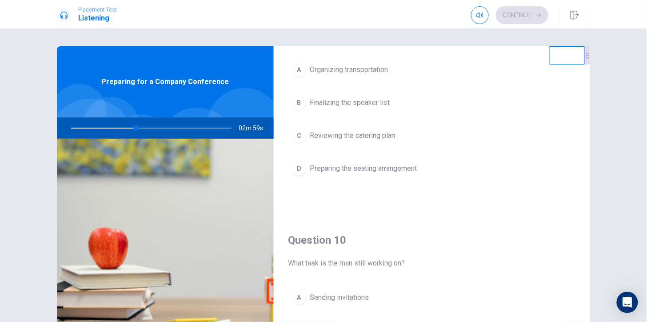
scroll to position [756, 0]
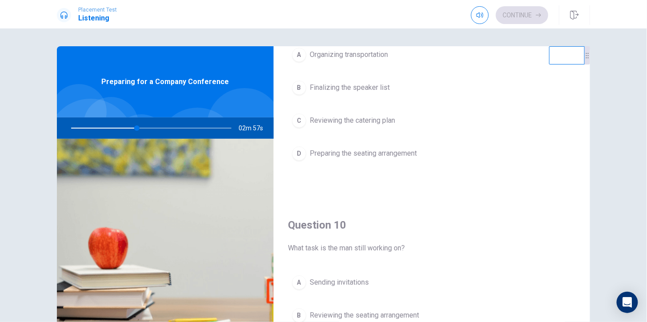
click at [380, 92] on span "Finalizing the speaker list" at bounding box center [350, 87] width 80 height 11
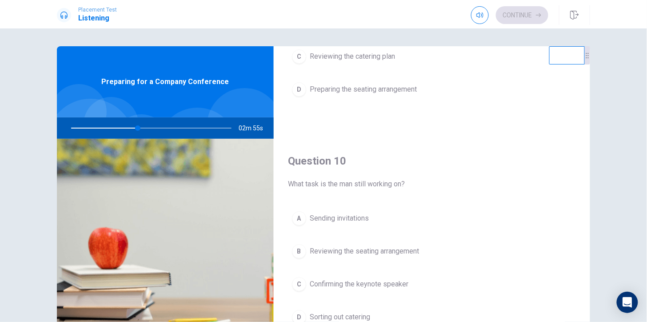
scroll to position [830, 0]
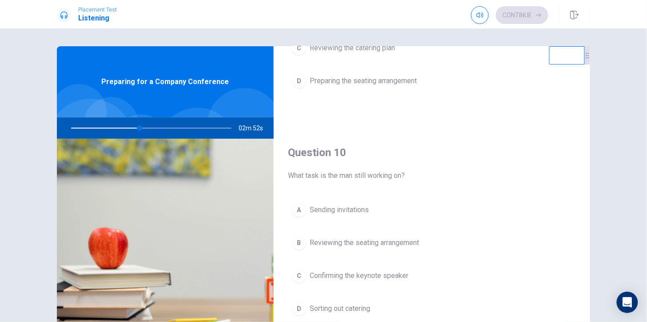
click at [375, 272] on span "Confirming the keynote speaker" at bounding box center [359, 275] width 99 height 11
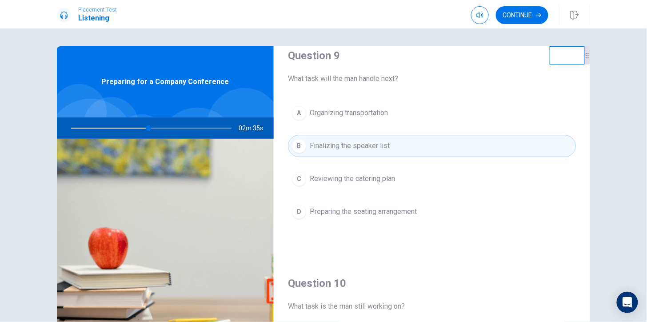
click at [456, 161] on div "A Organizing transportation B Finalizing the speaker list C Reviewing the cater…" at bounding box center [432, 171] width 288 height 139
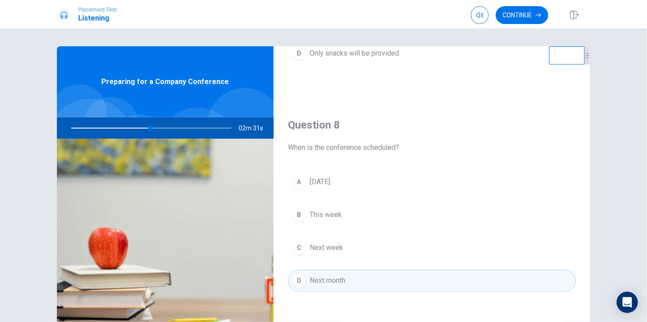
click at [456, 161] on div "Question 8 When is the conference scheduled? A [DATE] B This week C Next week D…" at bounding box center [432, 214] width 316 height 228
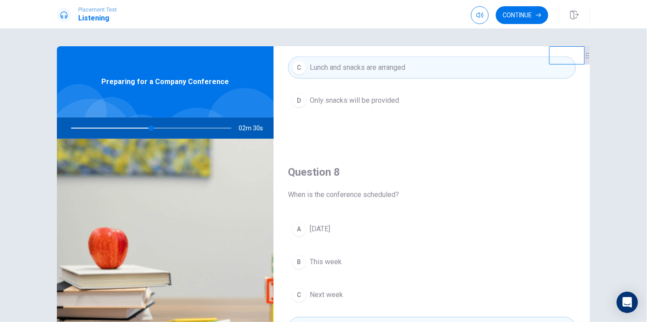
scroll to position [283, 0]
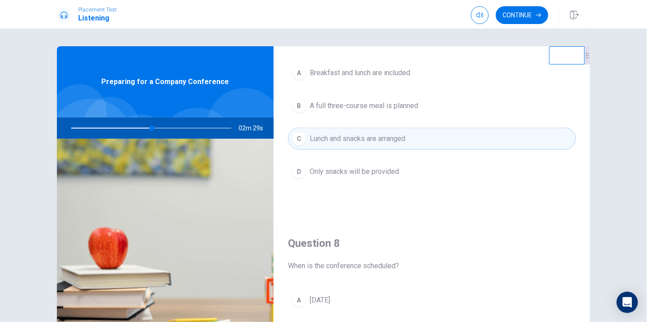
click at [456, 44] on div "Question 7 What does the man say about catering?" at bounding box center [432, 26] width 288 height 36
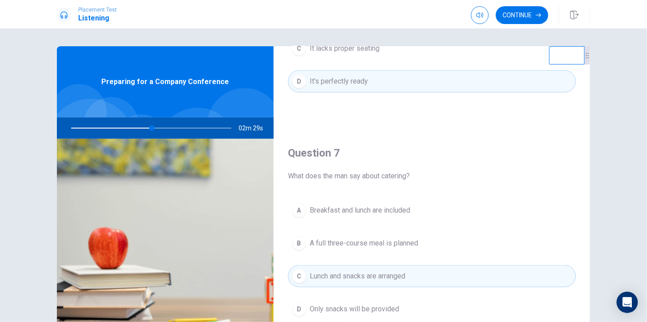
click at [456, 161] on div "Question 7 What does the man say about catering?" at bounding box center [432, 164] width 288 height 36
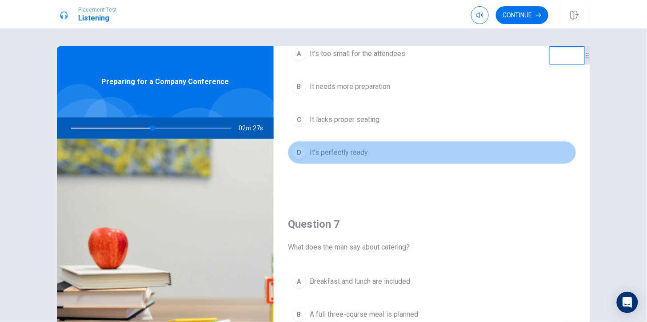
click at [456, 161] on button "D It’s perfectly ready" at bounding box center [432, 152] width 288 height 22
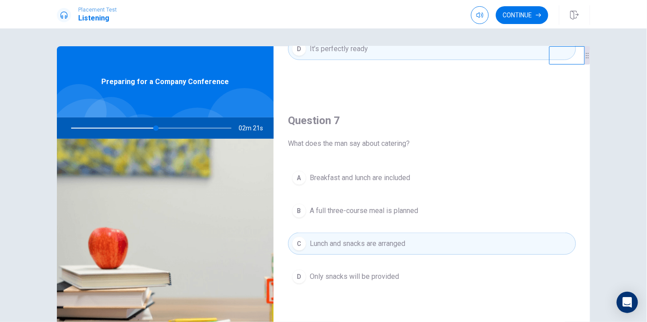
scroll to position [215, 0]
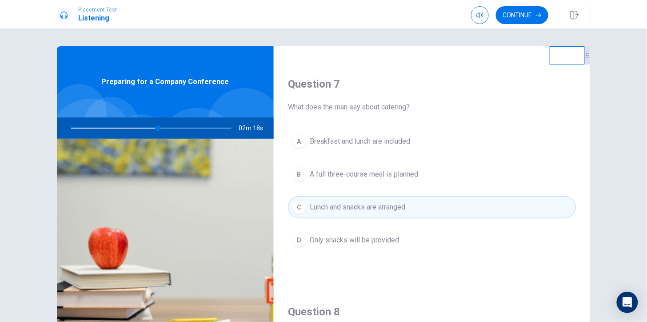
drag, startPoint x: 433, startPoint y: 304, endPoint x: 438, endPoint y: 251, distance: 54.0
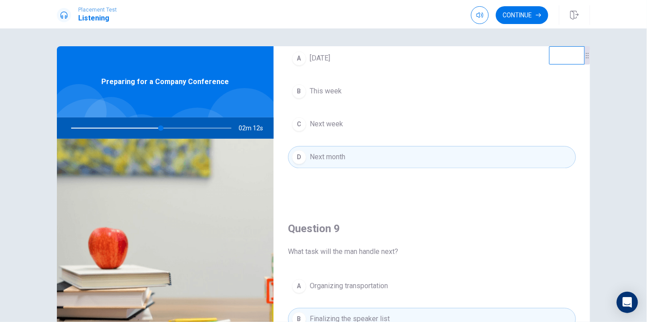
scroll to position [611, 0]
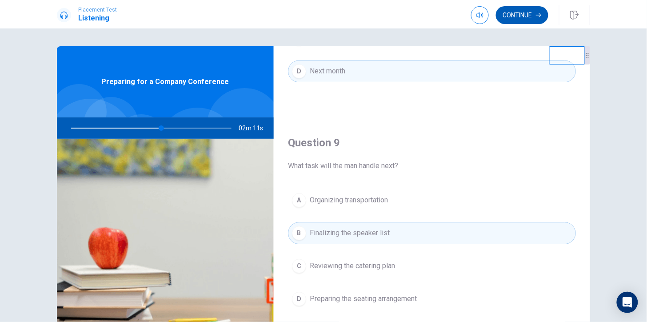
click at [528, 14] on button "Continue" at bounding box center [522, 15] width 52 height 18
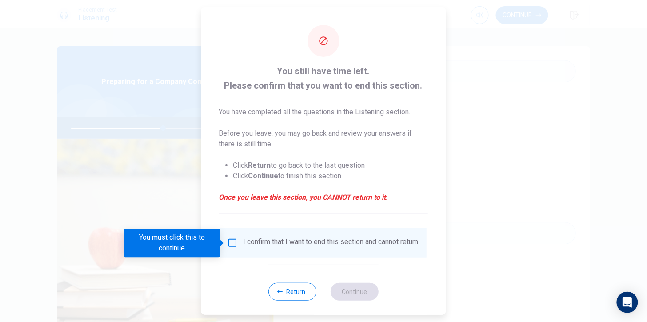
click at [336, 243] on div "I confirm that I want to end this section and cannot return." at bounding box center [332, 242] width 176 height 11
click at [236, 242] on input "You must click this to continue" at bounding box center [233, 242] width 11 height 11
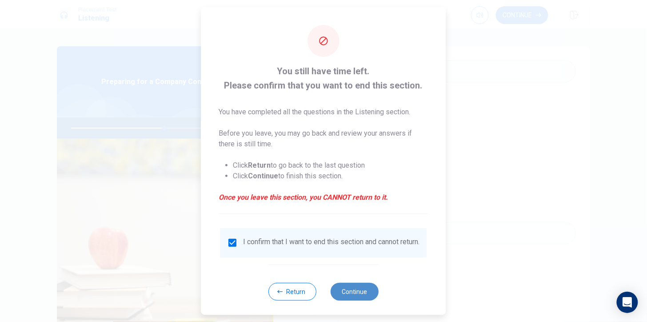
click at [353, 289] on button "Continue" at bounding box center [355, 292] width 48 height 18
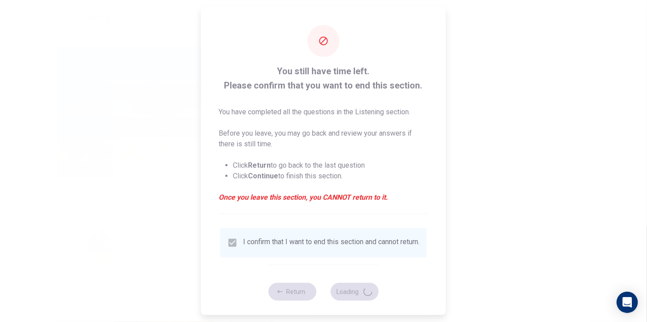
type input "59"
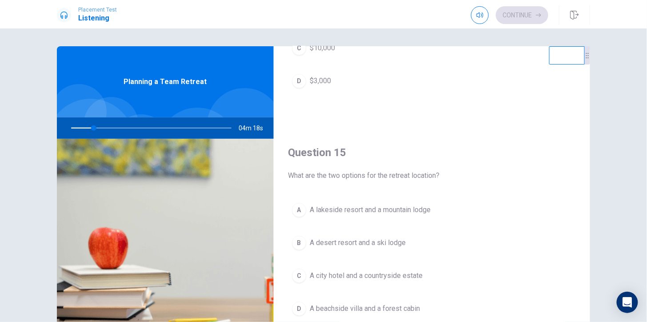
scroll to position [830, 0]
click at [432, 207] on button "A A lakeside resort and a mountain lodge" at bounding box center [432, 210] width 288 height 22
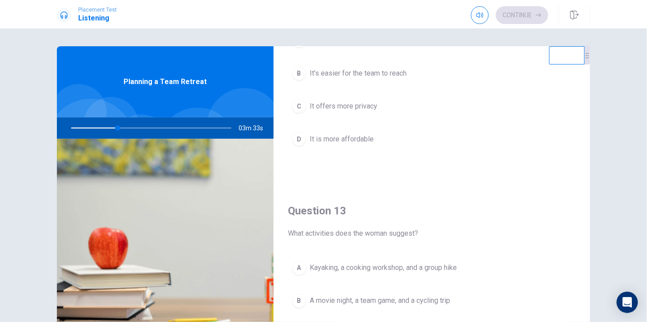
scroll to position [312, 0]
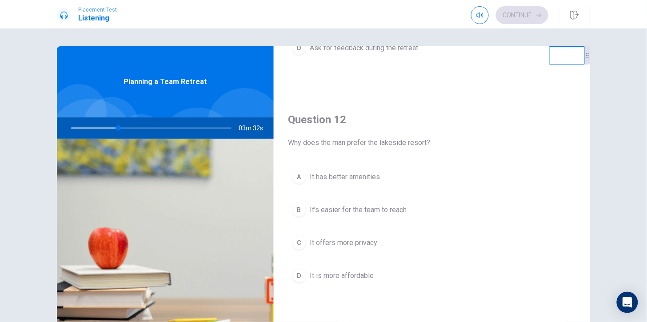
click at [455, 249] on button "C It offers more privacy" at bounding box center [432, 243] width 288 height 22
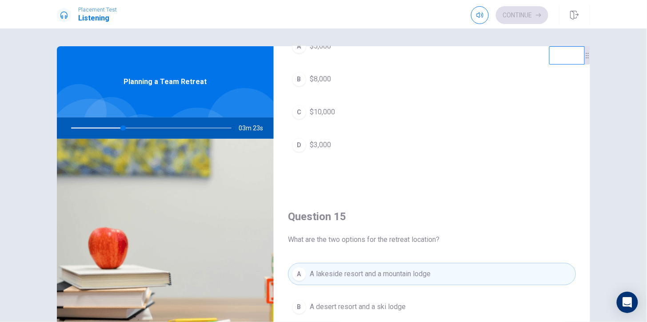
scroll to position [763, 0]
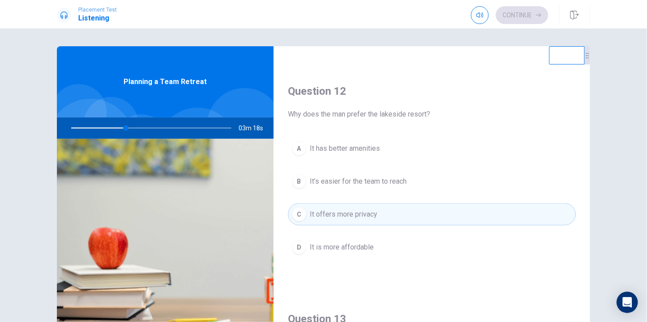
scroll to position [206, 0]
click at [430, 184] on button "B It’s easier for the team to reach" at bounding box center [432, 183] width 288 height 22
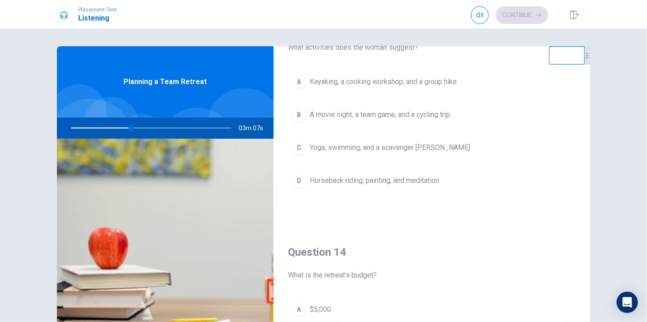
scroll to position [439, 0]
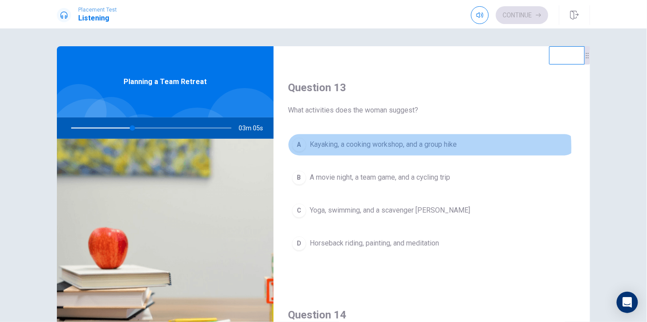
click at [413, 148] on span "Kayaking, a cooking workshop, and a group hike" at bounding box center [383, 145] width 147 height 11
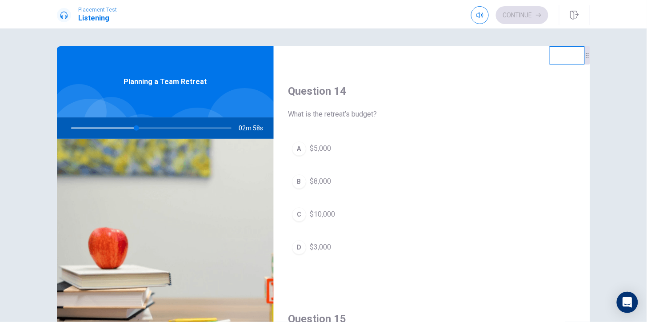
scroll to position [663, 0]
click at [367, 156] on button "A $5,000" at bounding box center [432, 148] width 288 height 22
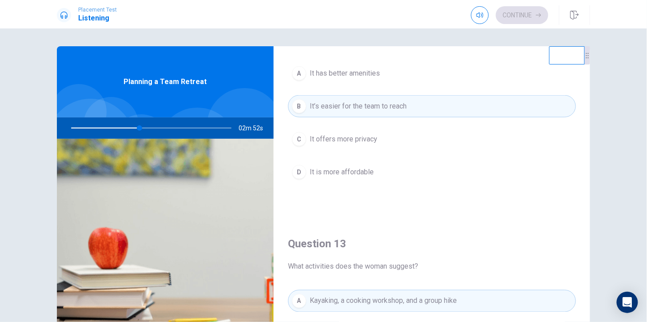
click at [393, 129] on button "C It offers more privacy" at bounding box center [432, 139] width 288 height 22
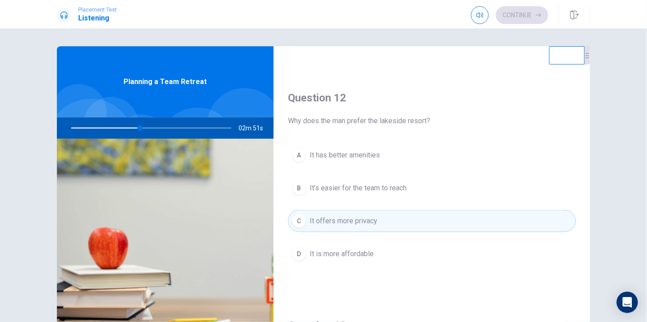
scroll to position [192, 0]
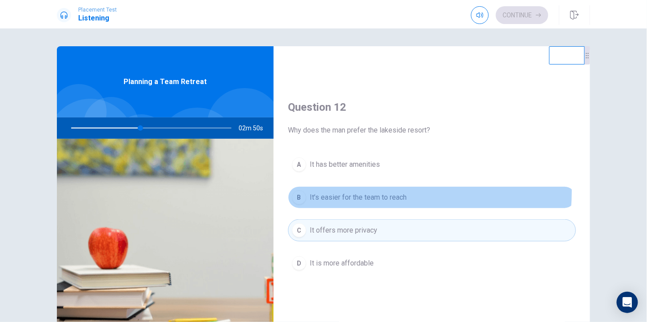
click at [380, 192] on span "It’s easier for the team to reach" at bounding box center [358, 197] width 97 height 11
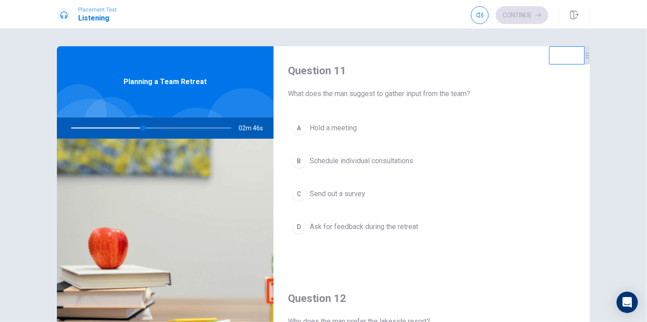
scroll to position [0, 0]
click at [363, 217] on button "D Ask for feedback during the retreat" at bounding box center [432, 227] width 288 height 22
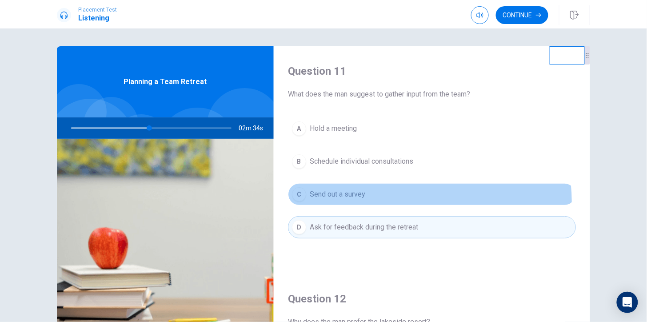
click at [373, 202] on button "C Send out a survey" at bounding box center [432, 194] width 288 height 22
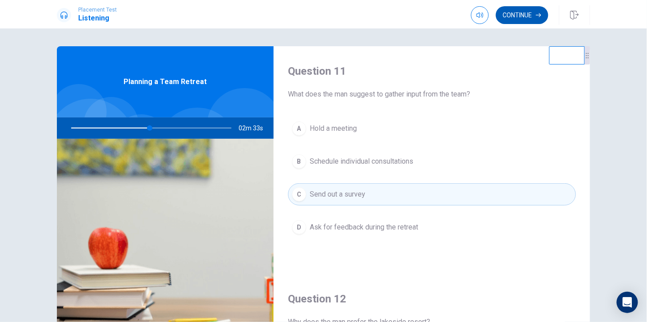
click at [508, 16] on button "Continue" at bounding box center [522, 15] width 52 height 18
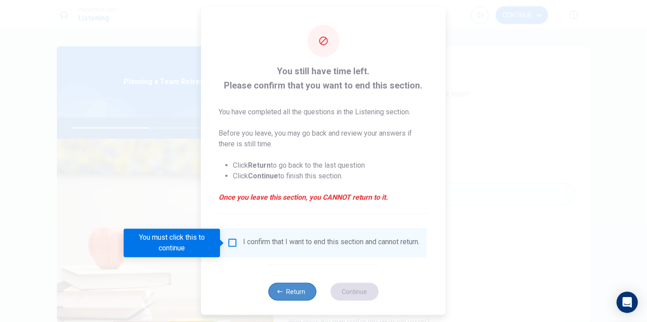
click at [275, 289] on button "Return" at bounding box center [292, 292] width 48 height 18
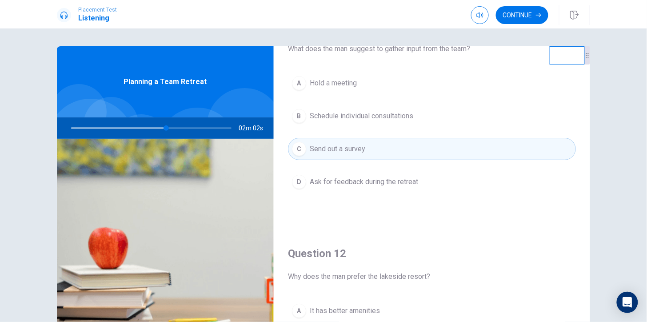
scroll to position [9, 0]
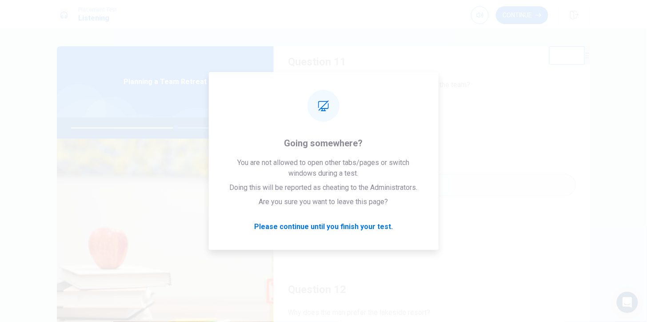
drag, startPoint x: 535, startPoint y: 268, endPoint x: 559, endPoint y: 43, distance: 226.6
click at [559, 43] on div "Question 11 What does the man suggest to gather input from the team? A Hold a m…" at bounding box center [323, 174] width 647 height 293
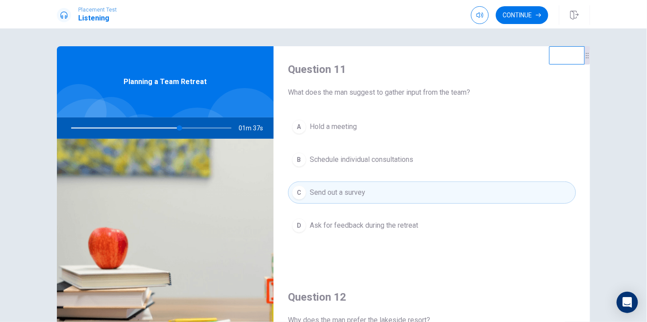
scroll to position [0, 0]
click at [529, 13] on button "Continue" at bounding box center [522, 15] width 52 height 18
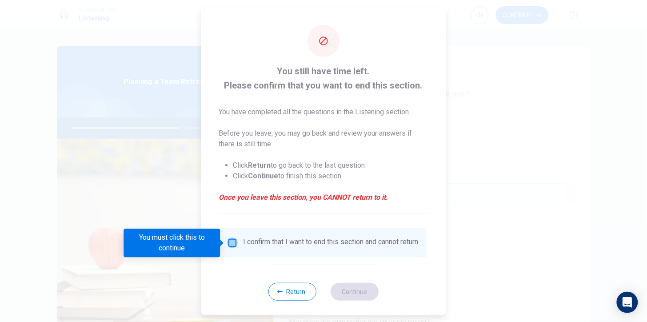
click at [231, 244] on input "You must click this to continue" at bounding box center [233, 242] width 11 height 11
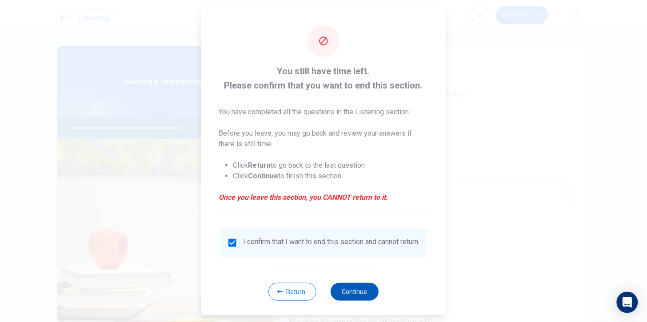
click at [343, 289] on button "Continue" at bounding box center [355, 292] width 48 height 18
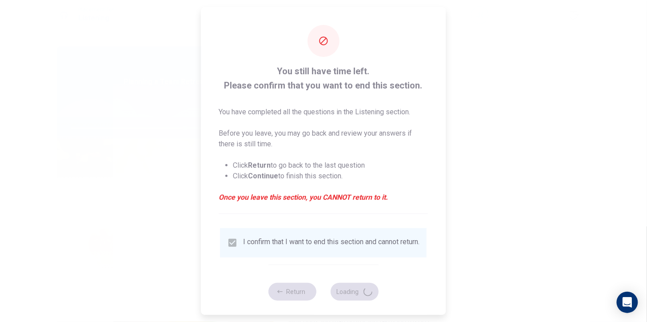
type input "71"
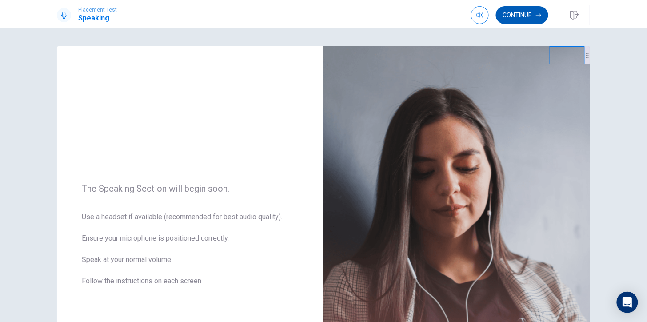
click at [537, 18] on button "Continue" at bounding box center [522, 15] width 52 height 18
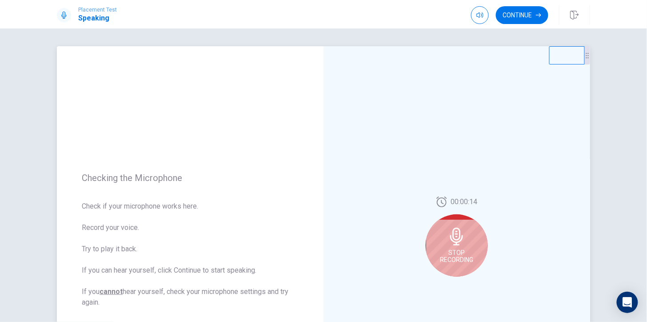
scroll to position [55, 0]
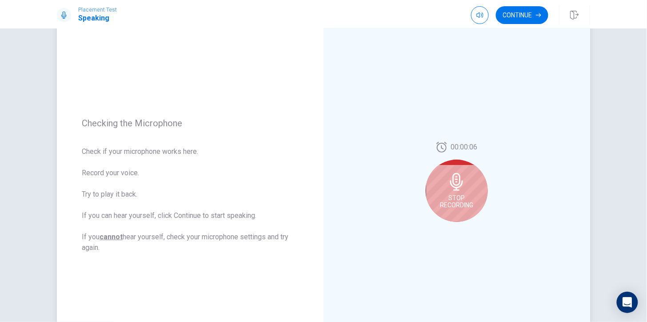
click at [470, 203] on span "Stop Recording" at bounding box center [456, 201] width 33 height 14
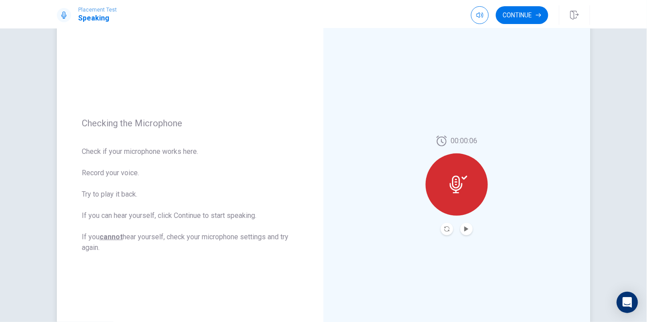
click at [467, 227] on button "Play Audio" at bounding box center [466, 229] width 12 height 12
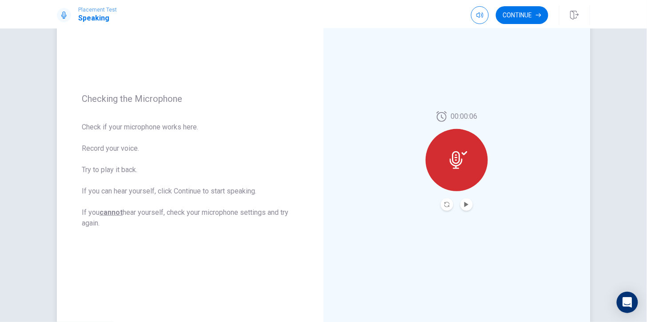
scroll to position [80, 0]
click at [509, 17] on button "Continue" at bounding box center [522, 15] width 52 height 18
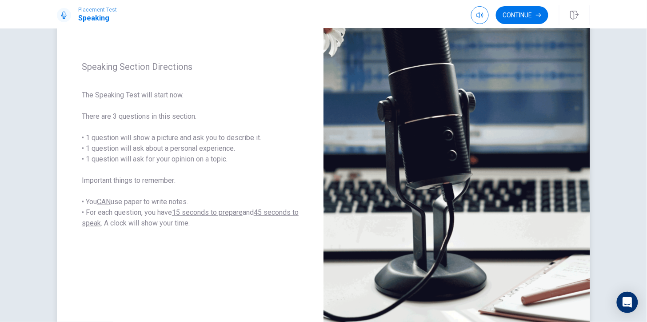
scroll to position [92, 0]
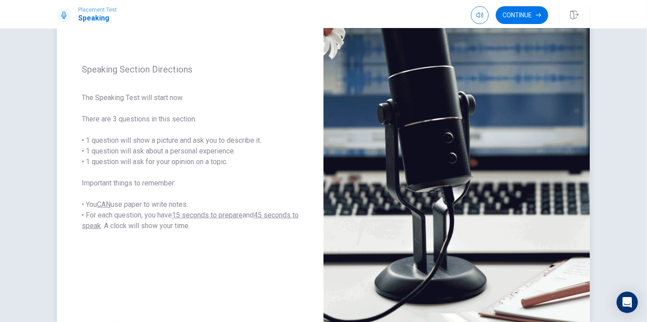
drag, startPoint x: 403, startPoint y: 156, endPoint x: 417, endPoint y: 92, distance: 65.6
click at [417, 92] on img at bounding box center [457, 148] width 267 height 388
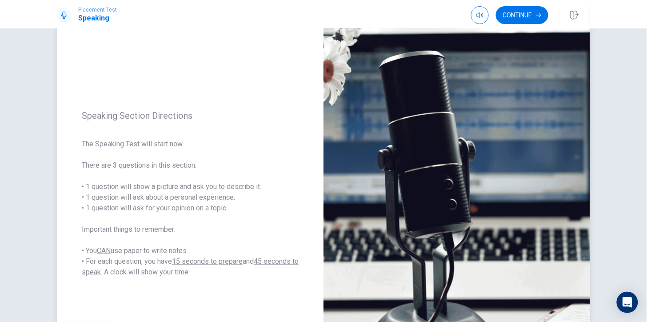
scroll to position [43, 0]
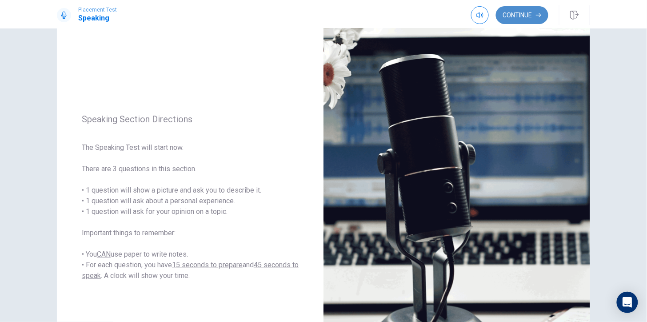
click at [536, 12] on icon "button" at bounding box center [538, 14] width 5 height 5
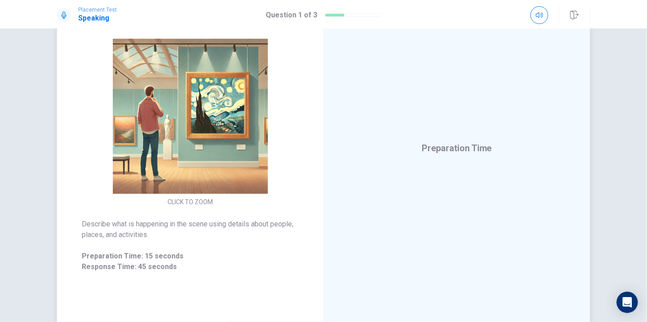
scroll to position [84, 0]
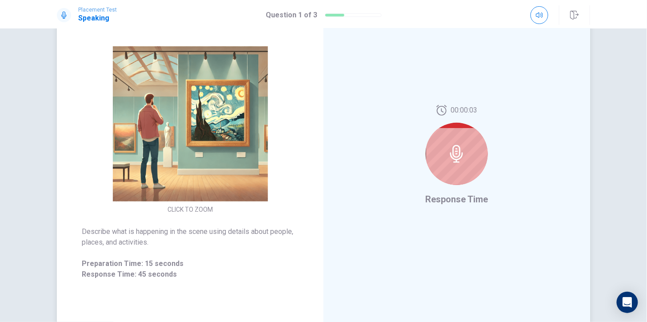
click at [472, 156] on div at bounding box center [457, 154] width 62 height 62
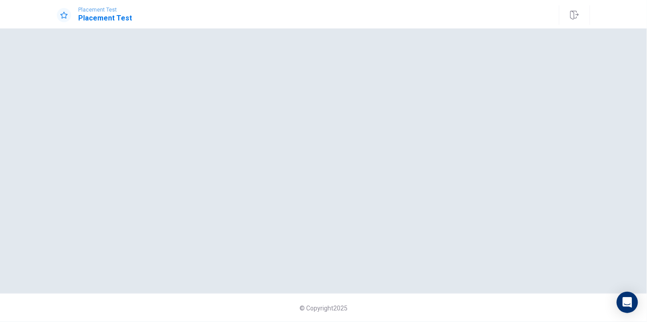
scroll to position [0, 0]
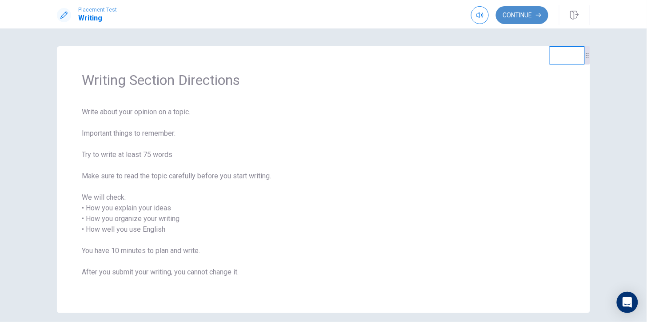
click at [516, 24] on button "Continue" at bounding box center [522, 15] width 52 height 18
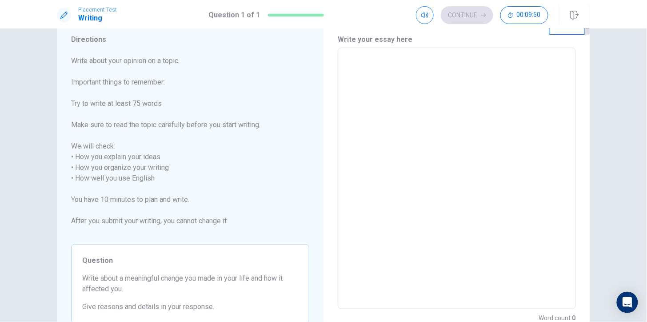
scroll to position [29, 0]
click at [383, 98] on textarea at bounding box center [457, 179] width 226 height 247
type textarea "I"
type textarea "x"
type textarea "I"
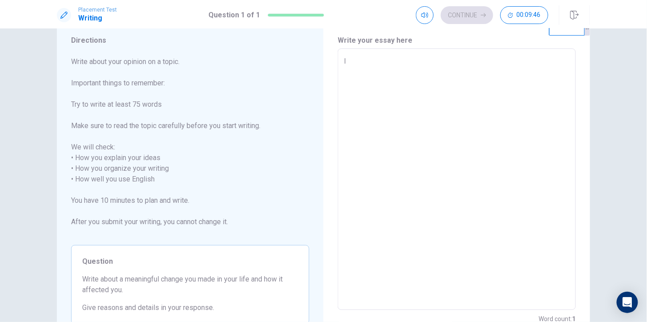
type textarea "x"
type textarea "I m"
type textarea "x"
type textarea "I mq"
type textarea "x"
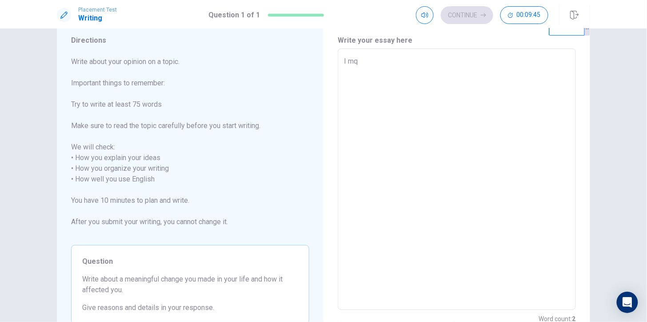
type textarea "I mqd"
type textarea "x"
type textarea "I mqde"
type textarea "x"
type textarea "I mqde"
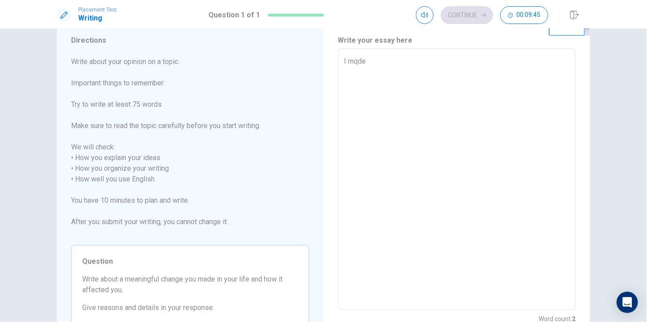
type textarea "x"
type textarea "I mqde t"
type textarea "x"
type textarea "I mqde th"
type textarea "x"
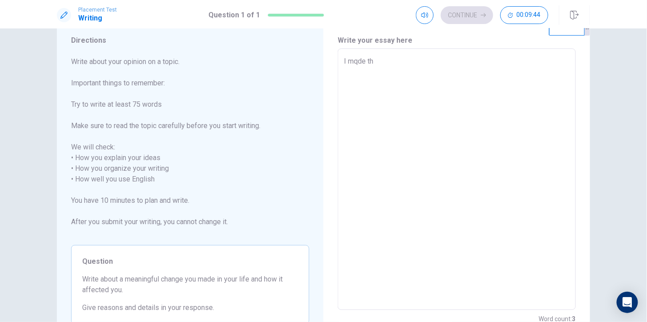
type textarea "I mqde the"
type textarea "x"
type textarea "I mqde the"
type textarea "x"
type textarea "I mqde the d"
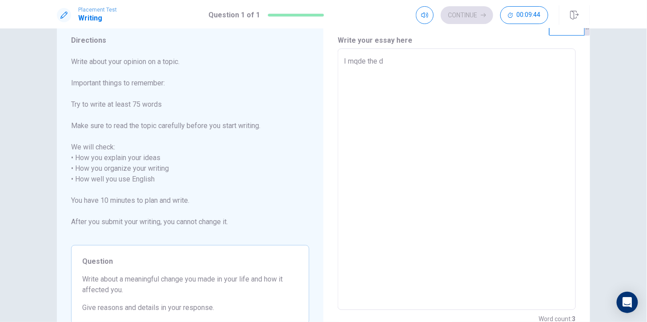
type textarea "x"
type textarea "I mqde the dr"
type textarea "x"
type textarea "I mqde the drq"
type textarea "x"
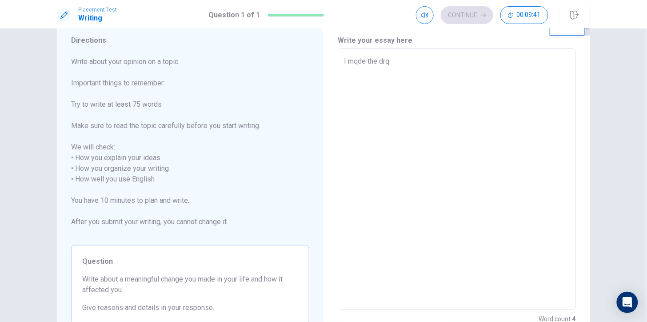
type textarea "I mqde the drqs"
type textarea "x"
type textarea "I mqde the drqst"
type textarea "x"
type textarea "I mqde the drqsti"
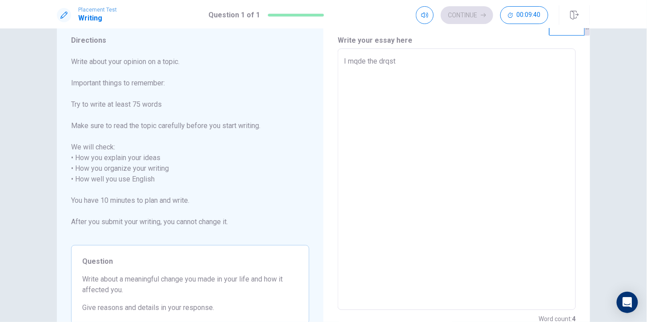
type textarea "x"
type textarea "I mqde the drqstic"
type textarea "x"
type textarea "I mqde the drqsti"
type textarea "x"
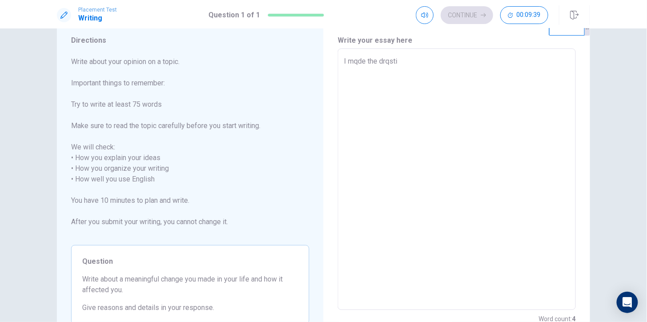
type textarea "I mqde the drqst"
type textarea "x"
type textarea "I mqde the drqs"
type textarea "x"
type textarea "I mqde the drq"
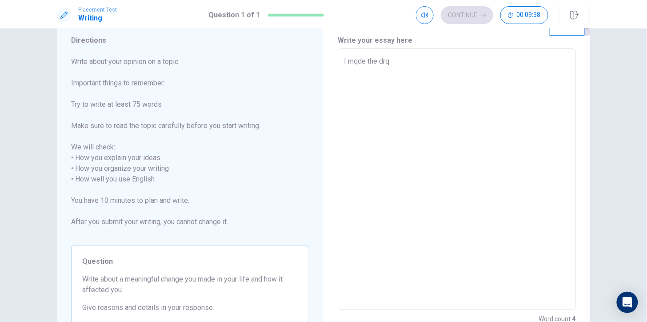
type textarea "x"
type textarea "I mqde the drqa"
type textarea "x"
type textarea "I mqde the drqas"
type textarea "x"
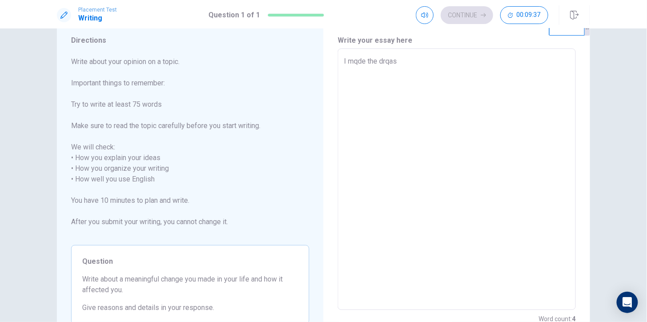
type textarea "I mqde the drqast"
type textarea "x"
type textarea "I mqde the drqasti"
type textarea "x"
type textarea "I mqde the drqastic"
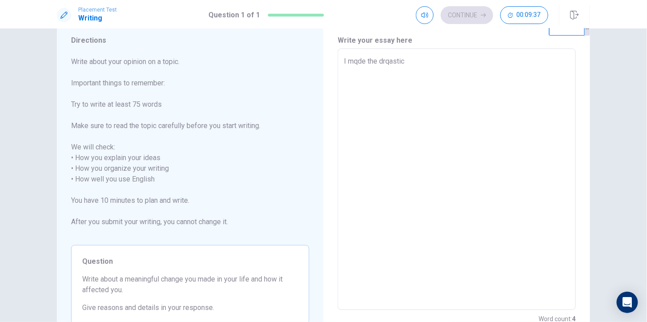
type textarea "x"
type textarea "I mqde the drqastic"
type textarea "x"
type textarea "I mqde the drqastic"
type textarea "x"
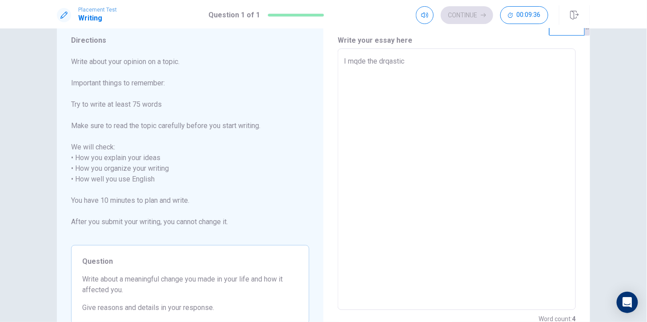
type textarea "I mqde the drqastic c"
type textarea "x"
type textarea "I mqde the drqastic ch"
type textarea "x"
type textarea "I mqde the drqastic chq"
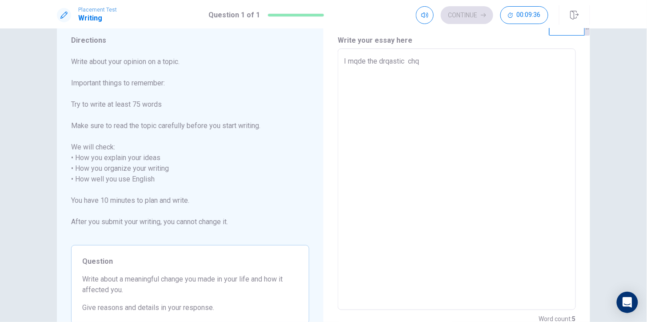
type textarea "x"
type textarea "I mqde the drqastic chqn"
type textarea "x"
type textarea "I mqde the drqastic chqng"
type textarea "x"
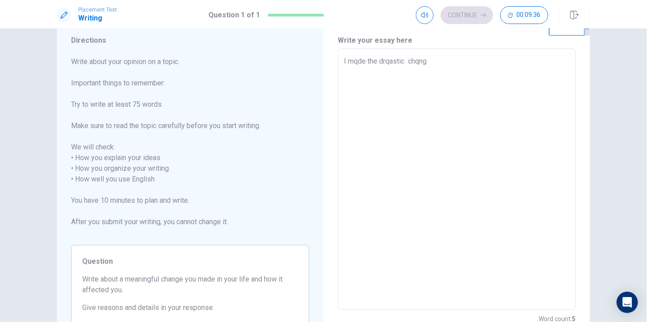
type textarea "I mqde the drqastic chqnge"
type textarea "x"
type textarea "I mqde the drqastic chqnge"
type textarea "x"
type textarea "I mqde the drqastic chqnge o"
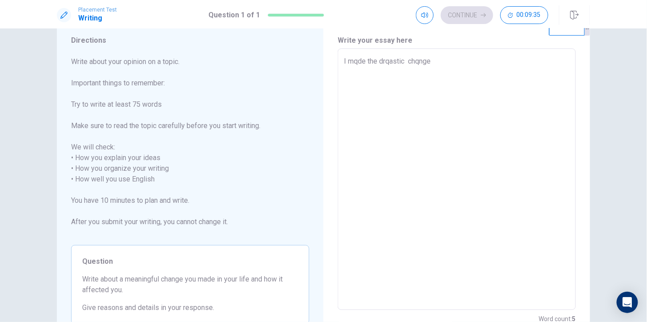
type textarea "x"
type textarea "I mqde the drqastic chqnge on"
type textarea "x"
type textarea "I mqde the drqastic chqnge one"
type textarea "x"
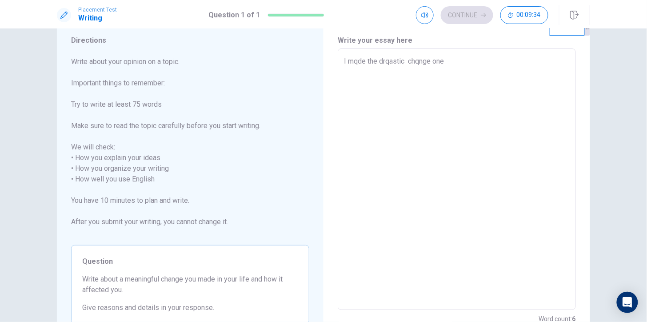
type textarea "I mqde the drqastic chqnge one"
type textarea "x"
type textarea "I mqde the drqastic chqnge one t"
type textarea "x"
type textarea "I mqde the drqastic chqnge one tp"
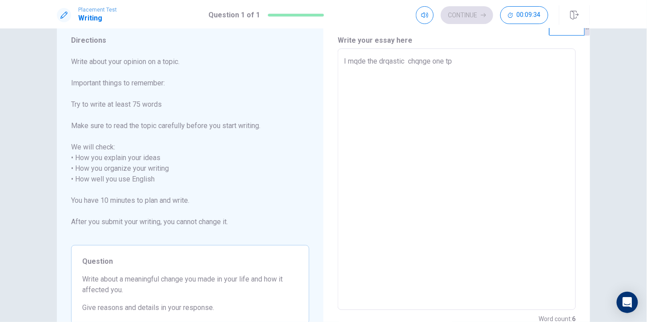
type textarea "x"
type textarea "I mqde the drqastic chqnge one tp"
type textarea "x"
type textarea "I mqde the drqastic chqnge one tp s"
type textarea "x"
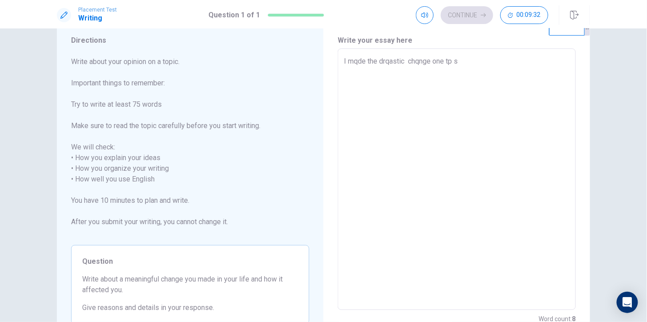
type textarea "I mqde the drqastic chqnge one tp"
type textarea "x"
type textarea "I mqde the drqastic chqnge one tp"
type textarea "x"
type textarea "I mqde the drqastic chqnge one t"
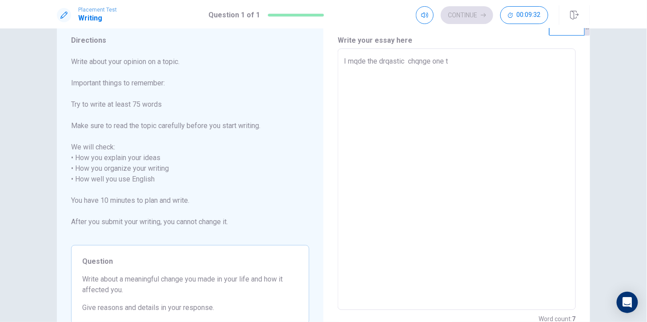
type textarea "x"
type textarea "I mqde the drqastic chqnge one"
type textarea "x"
type textarea "I mqde the drqastic chqnge one"
type textarea "x"
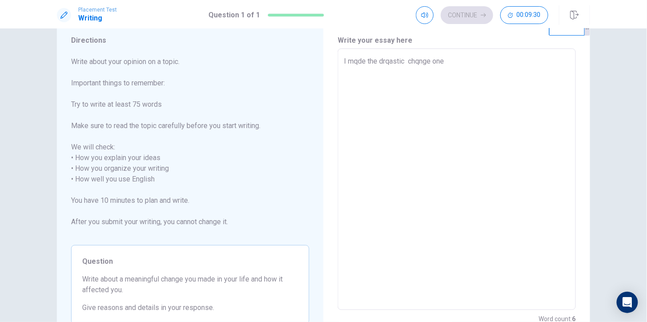
type textarea "I mqde the drqastic chqnge one"
type textarea "x"
type textarea "I mqde the drqastic chqnge one t"
type textarea "x"
type textarea "I mqde the drqastic chqnge one tp"
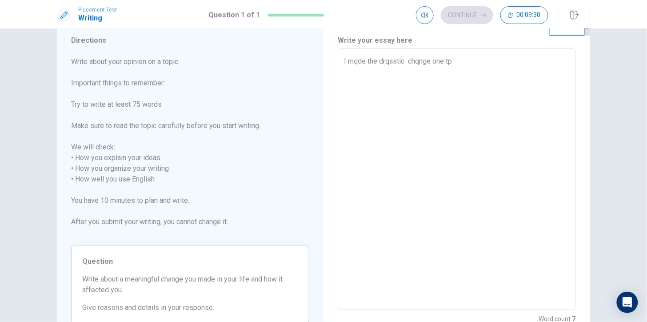
type textarea "x"
type textarea "I mqde the drqastic chqnge one t"
type textarea "x"
type textarea "I mqde the drqastic chqnge one to"
type textarea "x"
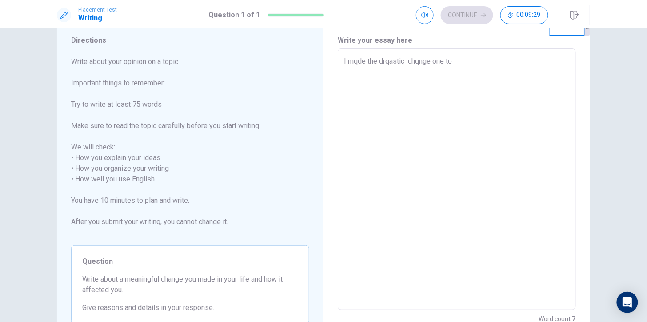
type textarea "I mqde the drqastic chqnge one tos"
type textarea "x"
type textarea "I mqde the drqastic chqnge one tos"
type textarea "x"
type textarea "I mqde the drqastic chqnge one tos"
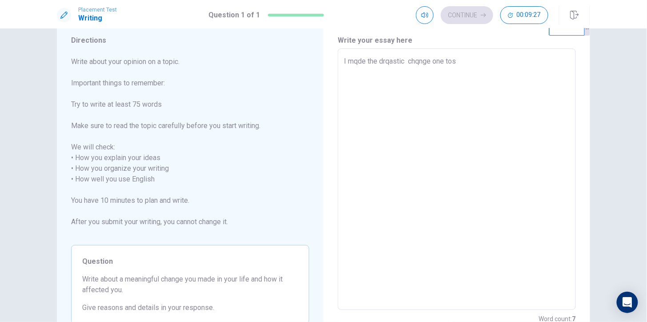
type textarea "x"
type textarea "I mqde the drqastic chqnge one to"
type textarea "x"
type textarea "I mqde the drqastic chqnge one to"
type textarea "x"
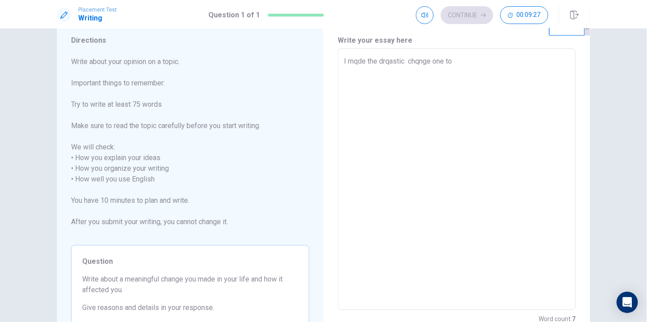
type textarea "I mqde the drqastic chqnge one to s"
type textarea "x"
type textarea "I mqde the drqastic chqnge one to st"
type textarea "x"
type textarea "I mqde the drqastic chqnge one to sto"
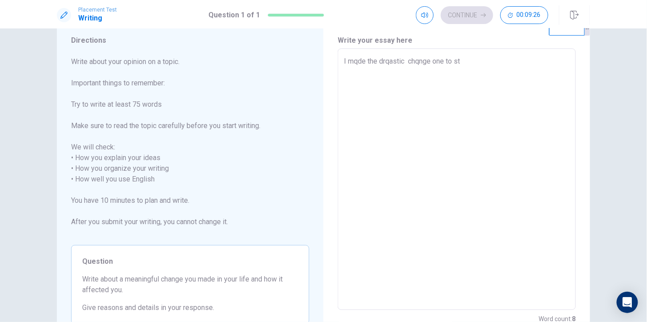
type textarea "x"
type textarea "I mqde the drqastic chqnge one to stop"
type textarea "x"
type textarea "I mqde the drqastic chqnge one to stop"
type textarea "x"
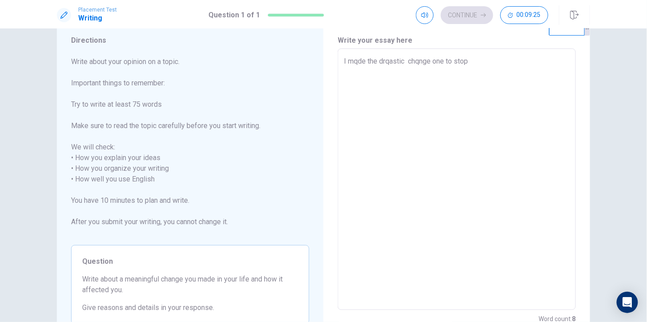
type textarea "I mqde the drqastic chqnge one to stop s"
type textarea "x"
type textarea "I mqde the drqastic chqnge one to stop st"
type textarea "x"
type textarea "I mqde the drqastic chqnge one to stop stu"
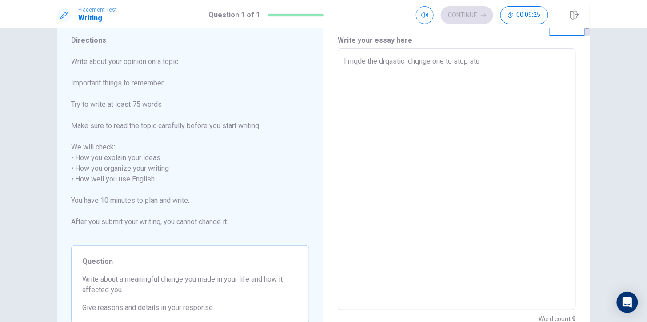
type textarea "x"
type textarea "I mqde the drqastic chqnge one to stop stud"
type textarea "x"
type textarea "I mqde the drqastic chqnge one to stop study"
type textarea "x"
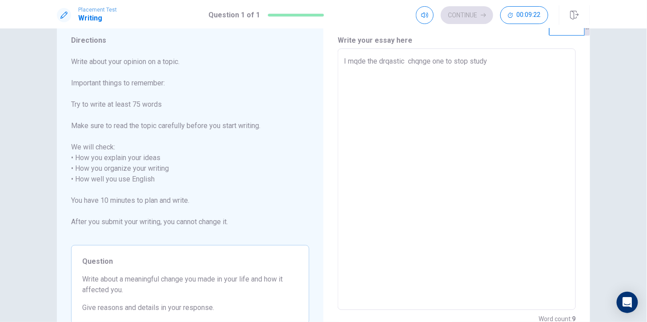
type textarea "I mqde the drqastic chqnge one to stop studyi"
type textarea "x"
type textarea "I mqde the drqastic chqnge one to stop studyin"
type textarea "x"
type textarea "I mqde the drqastic chqnge one to stop studying"
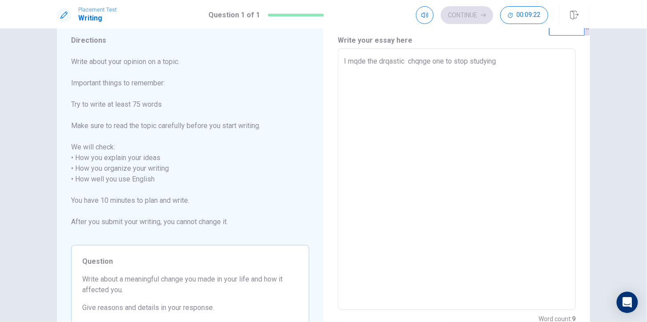
type textarea "x"
type textarea "I mqde the drqastic chqnge one to stop studying"
type textarea "x"
type textarea "I mqde the drqastic chqnge one to stop studying q"
type textarea "x"
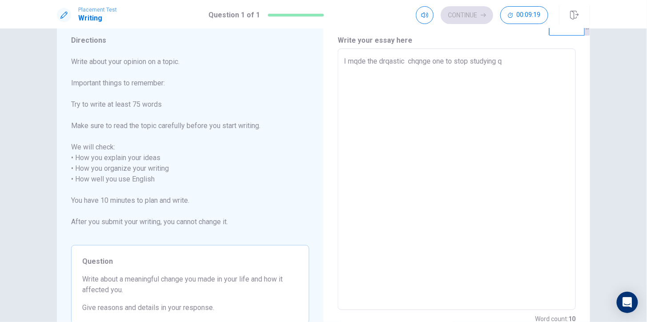
type textarea "I mqde the drqastic chqnge one to stop studying"
type textarea "x"
type textarea "I mqde the drqastic chqnge one to stop studying a"
type textarea "x"
type textarea "I mqde the drqastic chqnge one to stop studying ab"
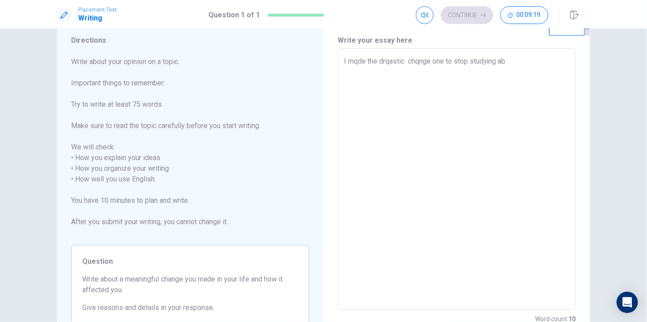
type textarea "x"
type textarea "I mqde the drqastic chqnge one to stop studying abr"
type textarea "x"
type textarea "I mqde the drqastic chqnge one to stop studying abro"
type textarea "x"
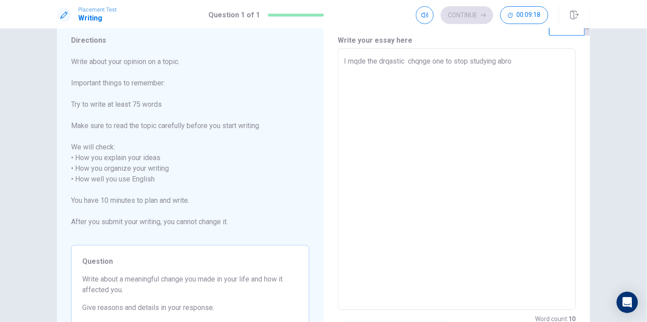
type textarea "I mqde the drqastic chqnge one to stop studying abroa"
type textarea "x"
type textarea "I mqde the drqastic chqnge one to stop studying abroad"
type textarea "x"
type textarea "I mqde the drqastic chqnge one to stop studying abroad"
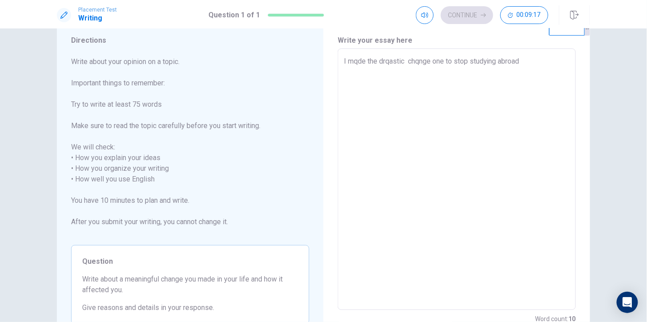
type textarea "x"
type textarea "I mqde the drqastic chqnge one to stop studying abroad a"
type textarea "x"
type textarea "I mqde the drqastic chqnge one to stop studying abroad an"
type textarea "x"
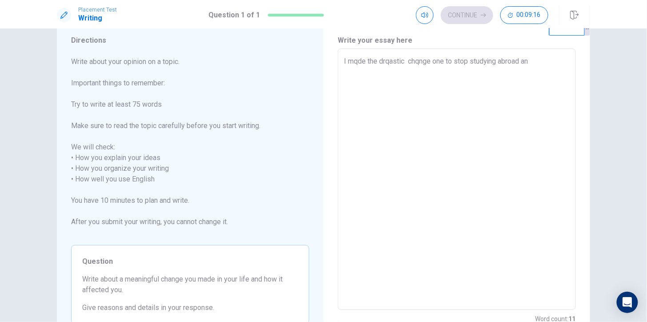
type textarea "I mqde the drqastic chqnge one to stop studying abroad and"
type textarea "x"
type textarea "I mqde the drqastic chqnge one to stop studying abroad and"
type textarea "x"
type textarea "I mqde the drqastic chqnge one to stop studying abroad and c"
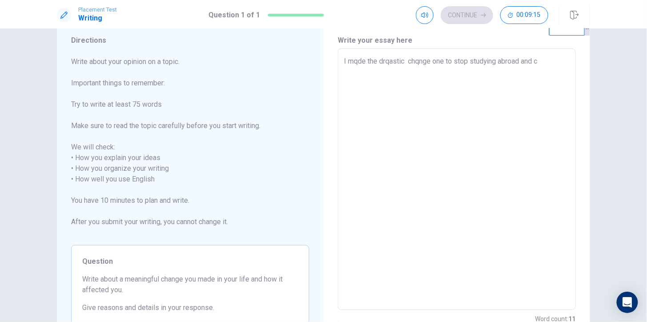
type textarea "x"
type textarea "I mqde the drqastic chqnge one to stop studying abroad and co"
type textarea "x"
type textarea "I mqde the drqastic chqnge one to stop studying abroad and con"
type textarea "x"
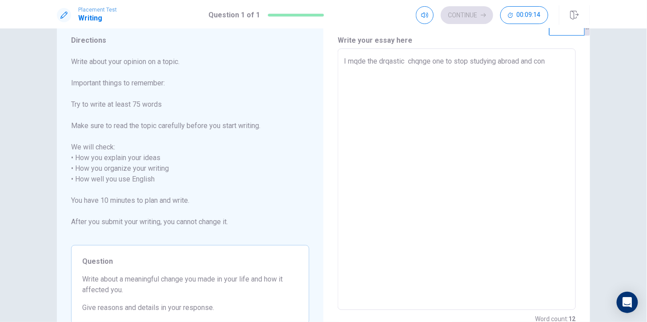
type textarea "I mqde the drqastic chqnge one to stop studying abroad and co"
type textarea "x"
type textarea "I mqde the drqastic chqnge one to stop studying abroad and com"
type textarea "x"
type textarea "I mqde the drqastic chqnge one to stop studying abroad and come"
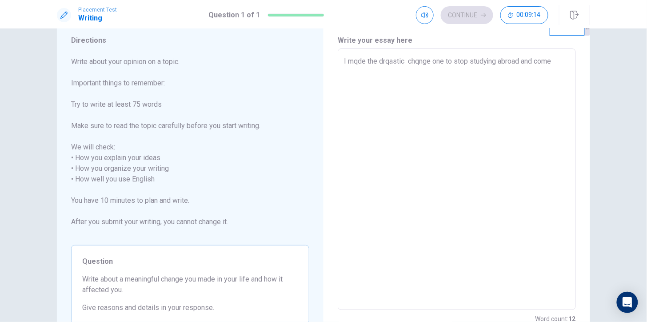
type textarea "x"
type textarea "I mqde the drqastic chqnge one to stop studying abroad and come"
type textarea "x"
type textarea "I mqde the drqastic chqnge one to stop studying abroad and come b"
type textarea "x"
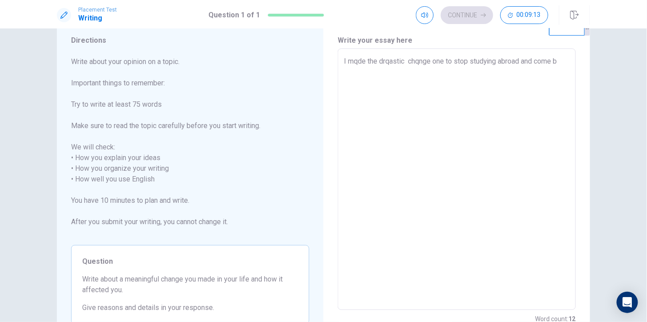
type textarea "I mqde the drqastic chqnge one to stop studying abroad and come bq"
type textarea "x"
type textarea "I mqde the drqastic chqnge one to stop studying abroad and come bqc"
type textarea "x"
type textarea "I mqde the drqastic chqnge one to stop studying abroad and come bqck"
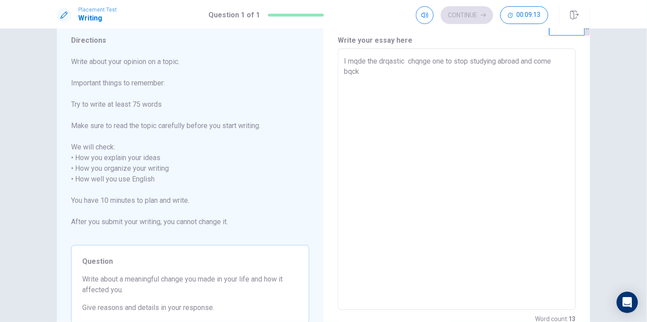
type textarea "x"
type textarea "I mqde the drqastic chqnge one to stop studying abroad and come bqck"
type textarea "x"
type textarea "I mqde the drqastic chqnge one to stop studying abroad and come bqck t"
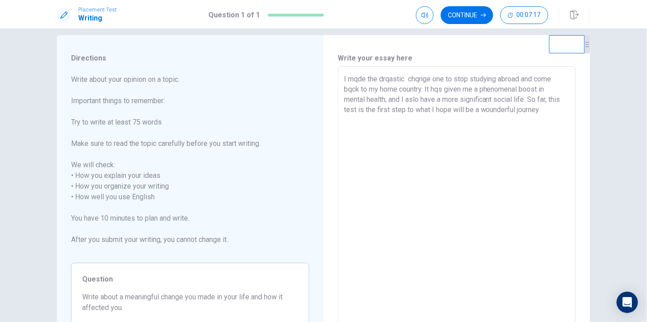
scroll to position [6, 0]
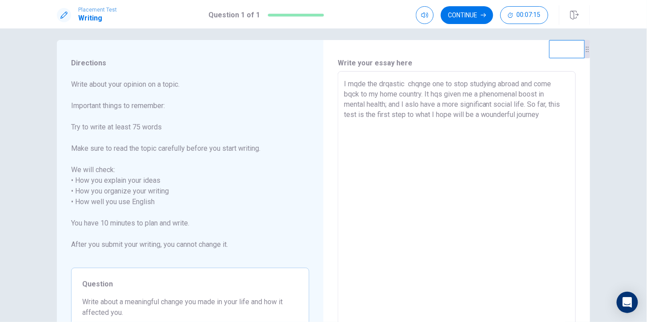
click at [351, 94] on textarea "I mqde the drqastic chqnge one to stop studying abroad and come bqck to my home…" at bounding box center [457, 202] width 226 height 247
click at [355, 85] on textarea "I mqde the drqastic chqnge one to stop studying abroad and come back to my home…" at bounding box center [457, 202] width 226 height 247
click at [386, 85] on textarea "I made the drqastic chqnge one to stop studying abroad and come back to my home…" at bounding box center [457, 202] width 226 height 247
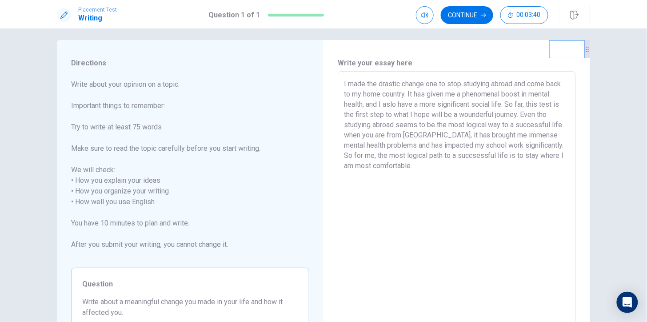
scroll to position [4, 0]
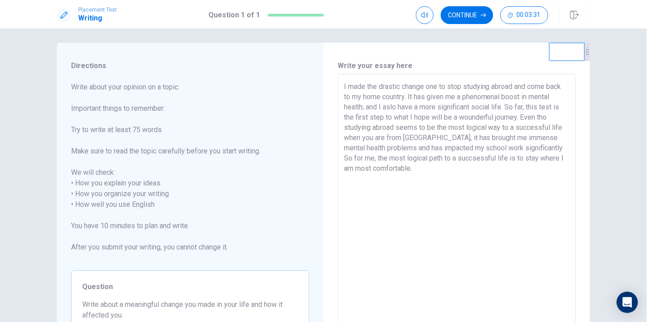
click at [435, 89] on textarea "I made the drastic change one to stop studying abroad and come back to my home …" at bounding box center [457, 204] width 226 height 247
click at [475, 107] on textarea "I made the drastic change one day to stop studying abroad and come back to my h…" at bounding box center [457, 204] width 226 height 247
click at [533, 110] on textarea "I made the drastic change one day to stop studying abroad and come back to my h…" at bounding box center [457, 204] width 226 height 247
click at [510, 127] on textarea "I made the drastic change one day to stop studying abroad and come back to my h…" at bounding box center [457, 204] width 226 height 247
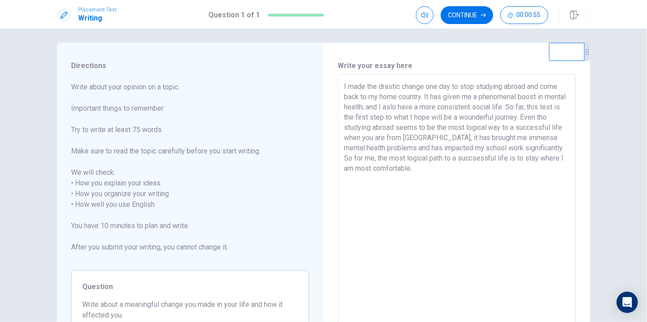
click at [510, 127] on textarea "I made the drastic change one day to stop studying abroad and come back to my h…" at bounding box center [457, 204] width 226 height 247
click at [504, 127] on textarea "I made the drastic change one day to stop studying abroad and come back to my h…" at bounding box center [457, 204] width 226 height 247
click at [478, 169] on textarea "I made the drastic change one day to stop studying abroad and come back to my h…" at bounding box center [457, 204] width 226 height 247
click at [386, 159] on textarea "I made the drastic change one day to stop studying abroad and come back to my h…" at bounding box center [457, 204] width 226 height 247
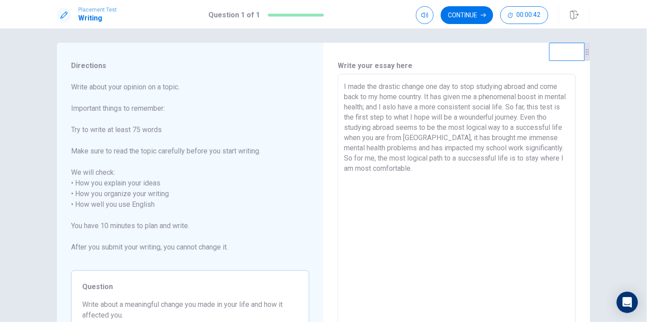
click at [386, 159] on textarea "I made the drastic change one day to stop studying abroad and come back to my h…" at bounding box center [457, 204] width 226 height 247
click at [471, 16] on button "Continue" at bounding box center [467, 15] width 52 height 18
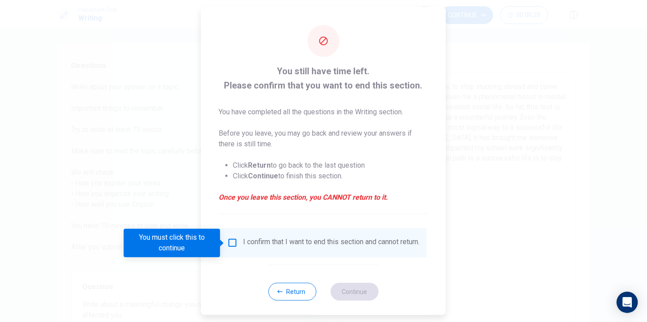
click at [240, 245] on div "I confirm that I want to end this section and cannot return." at bounding box center [324, 242] width 192 height 11
click at [231, 243] on input "You must click this to continue" at bounding box center [233, 242] width 11 height 11
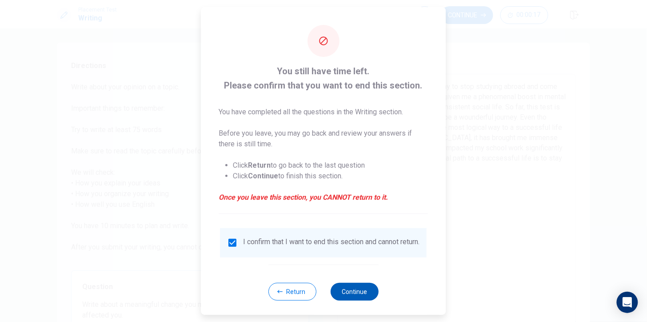
click at [350, 289] on button "Continue" at bounding box center [355, 292] width 48 height 18
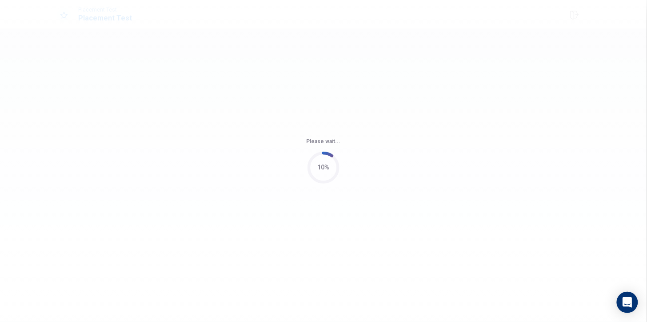
scroll to position [0, 0]
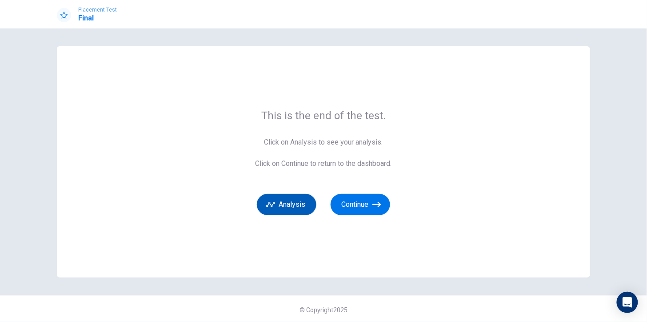
click at [291, 204] on button "Analysis" at bounding box center [287, 204] width 60 height 21
